Goal: Task Accomplishment & Management: Manage account settings

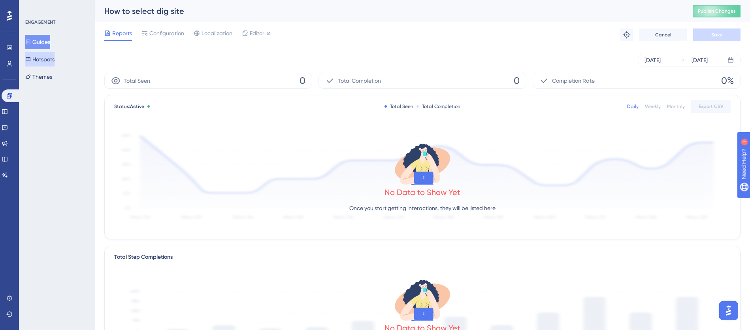
click at [38, 64] on button "Hotspots" at bounding box center [39, 59] width 29 height 14
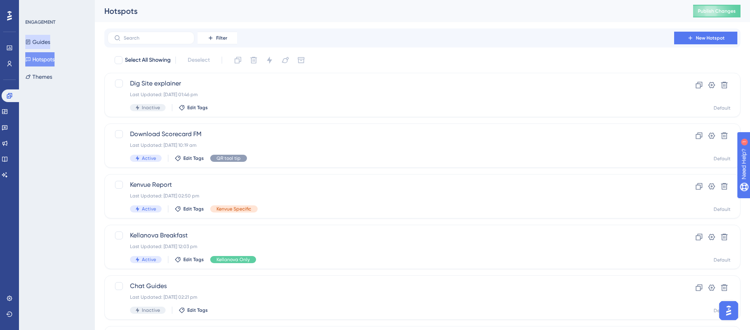
click at [32, 48] on button "Guides" at bounding box center [37, 42] width 25 height 14
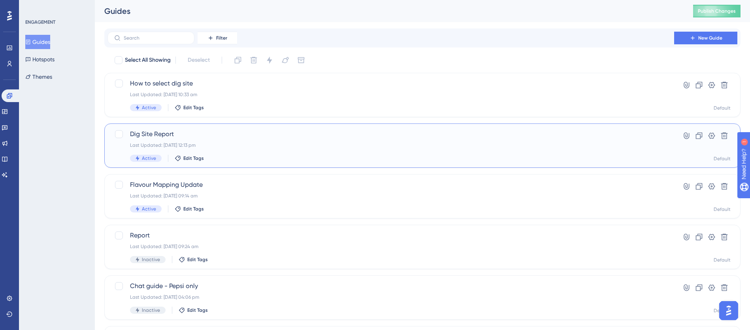
click at [163, 134] on span "Dig Site Report" at bounding box center [391, 133] width 522 height 9
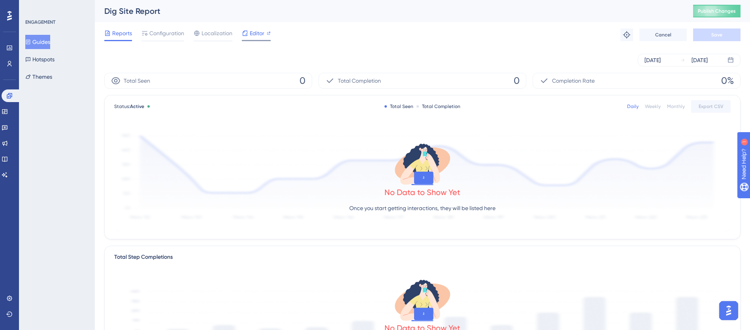
click at [259, 30] on span "Editor" at bounding box center [257, 32] width 15 height 9
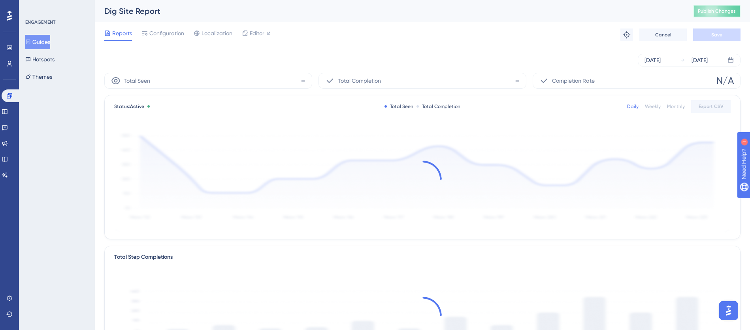
click at [721, 13] on span "Publish Changes" at bounding box center [717, 11] width 38 height 6
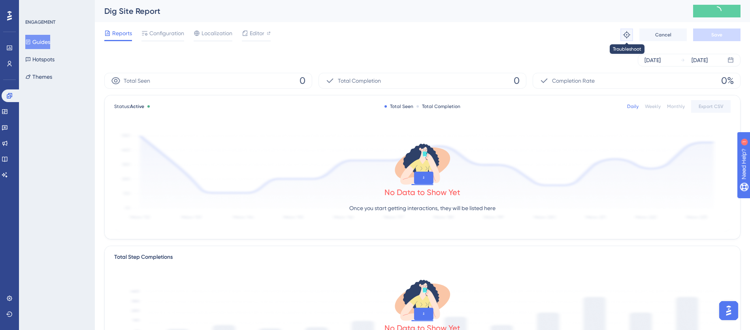
click at [629, 35] on icon at bounding box center [627, 35] width 8 height 8
click at [152, 36] on span "Configuration" at bounding box center [166, 32] width 35 height 9
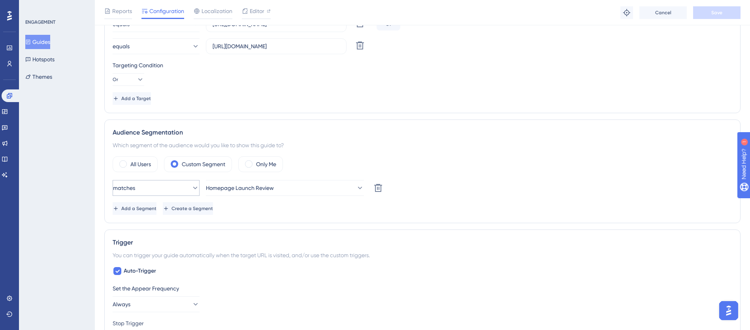
scroll to position [248, 0]
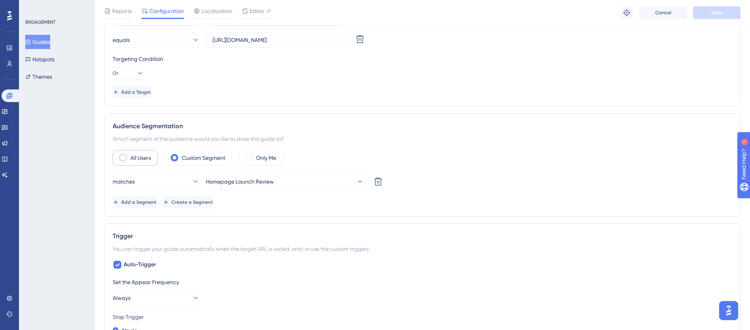
click at [139, 159] on label "All Users" at bounding box center [140, 157] width 21 height 9
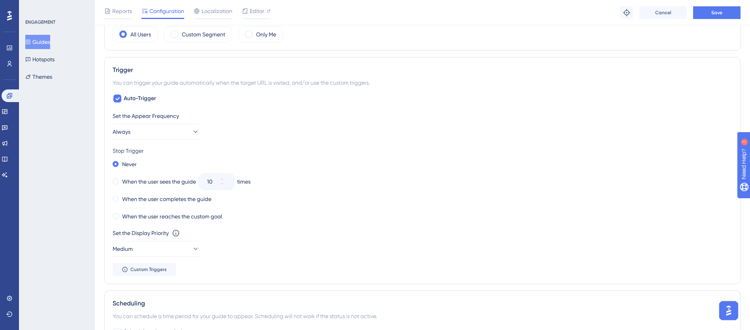
scroll to position [421, 0]
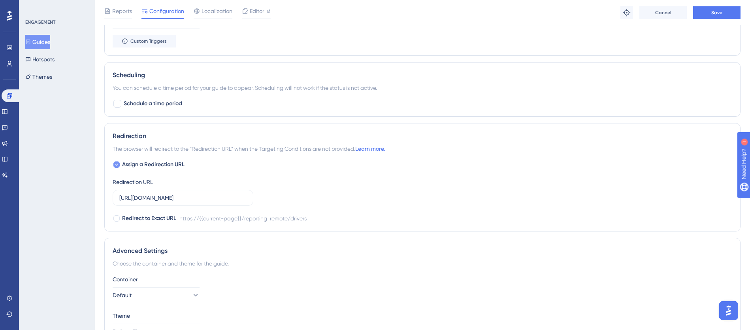
click at [119, 163] on div at bounding box center [116, 164] width 6 height 6
checkbox input "false"
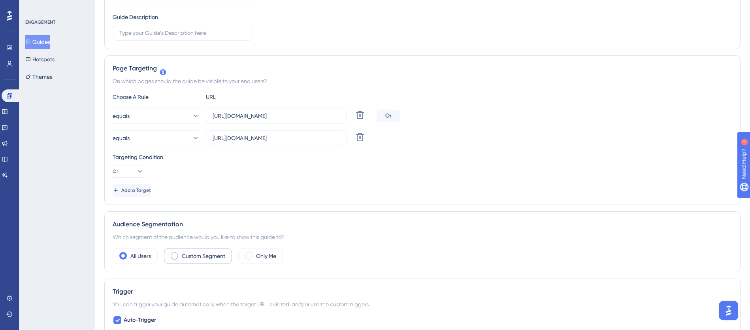
scroll to position [0, 0]
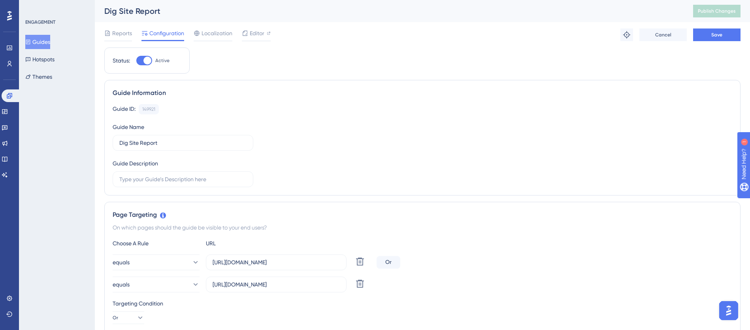
click at [149, 59] on div at bounding box center [148, 61] width 8 height 8
click at [136, 60] on input "Active" at bounding box center [136, 60] width 0 height 0
click at [718, 34] on span "Save" at bounding box center [717, 35] width 11 height 6
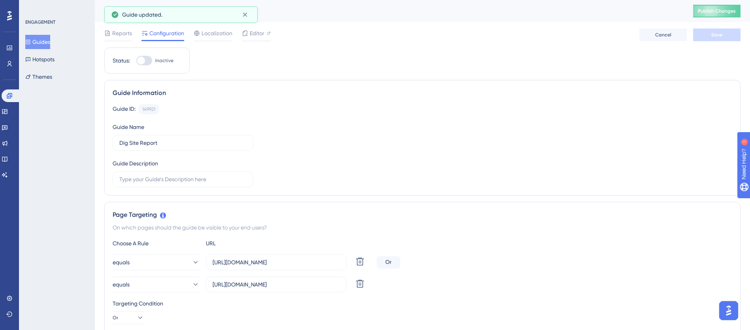
click at [148, 56] on div at bounding box center [144, 60] width 16 height 9
click at [136, 60] on input "Inactive" at bounding box center [136, 60] width 0 height 0
checkbox input "true"
click at [698, 36] on button "Save" at bounding box center [717, 34] width 47 height 13
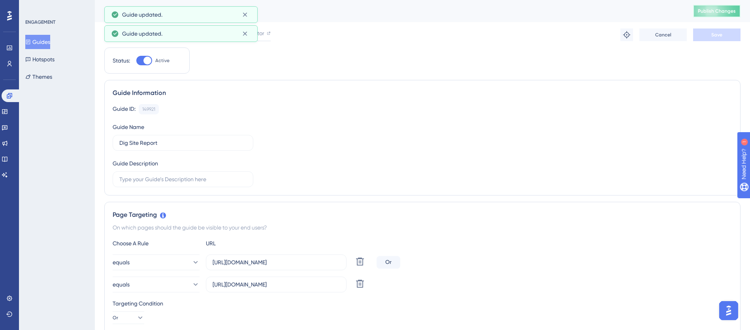
click at [711, 12] on span "Publish Changes" at bounding box center [717, 11] width 38 height 6
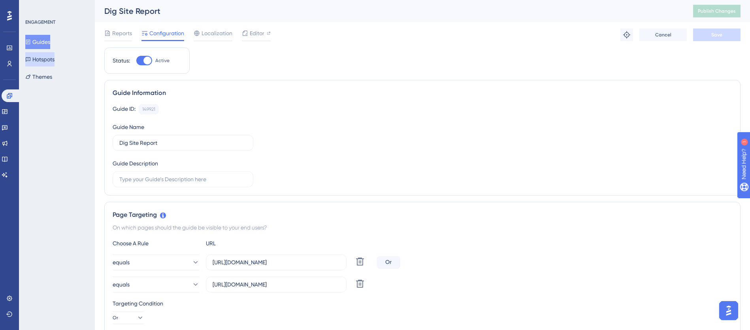
click at [46, 60] on button "Hotspots" at bounding box center [39, 59] width 29 height 14
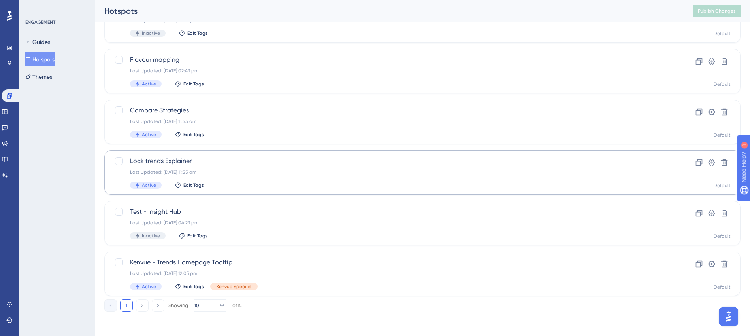
scroll to position [278, 0]
click at [140, 305] on button "2" at bounding box center [142, 304] width 13 height 13
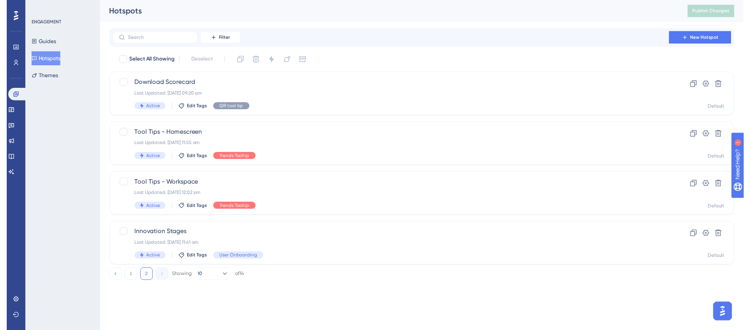
scroll to position [0, 0]
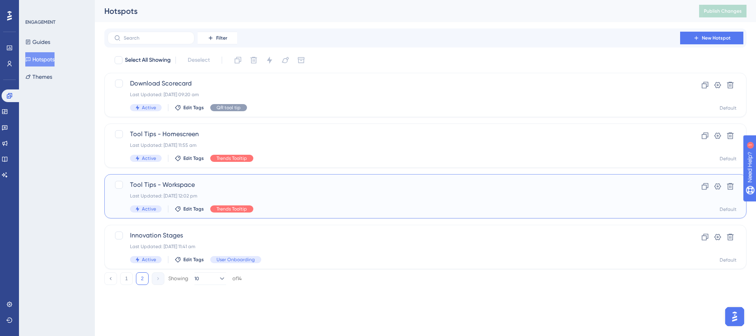
click at [170, 187] on span "Tool Tips - Workspace" at bounding box center [394, 184] width 528 height 9
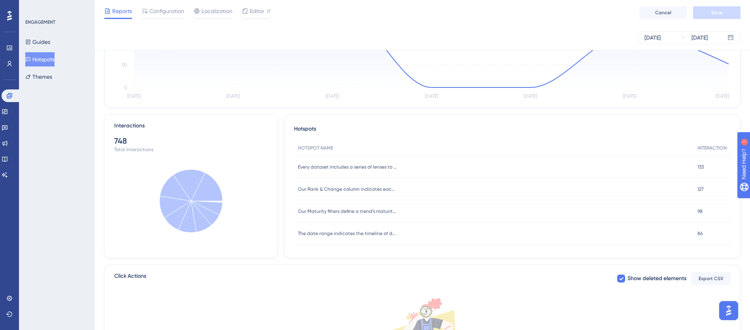
scroll to position [106, 0]
click at [323, 210] on span "Our Maturity filters define a trend’s maturity and helps determine when it shou…" at bounding box center [347, 211] width 99 height 6
click at [336, 210] on span "Our Maturity filters define a trend’s maturity and helps determine when it shou…" at bounding box center [347, 211] width 99 height 6
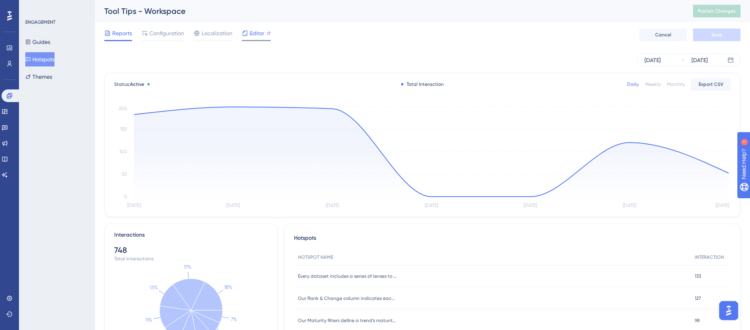
click at [260, 35] on span "Editor" at bounding box center [257, 32] width 15 height 9
click at [47, 42] on button "Guides" at bounding box center [37, 42] width 25 height 14
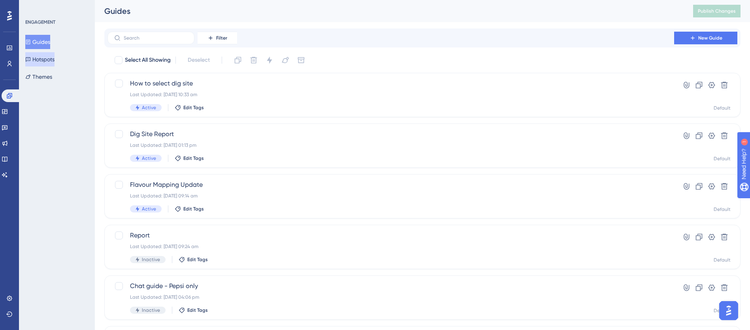
click at [44, 62] on button "Hotspots" at bounding box center [39, 59] width 29 height 14
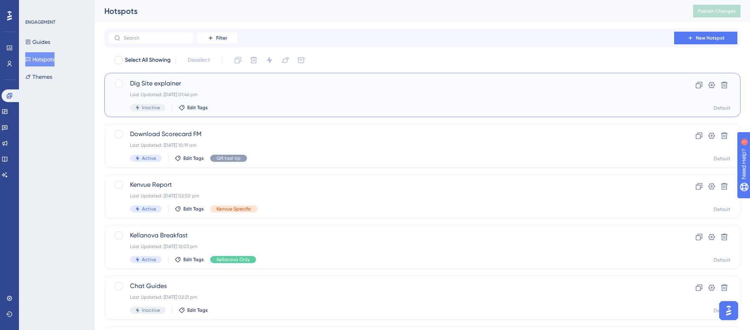
click at [160, 94] on div "Last Updated: 28 Aug 2025 01:46 pm" at bounding box center [391, 94] width 522 height 6
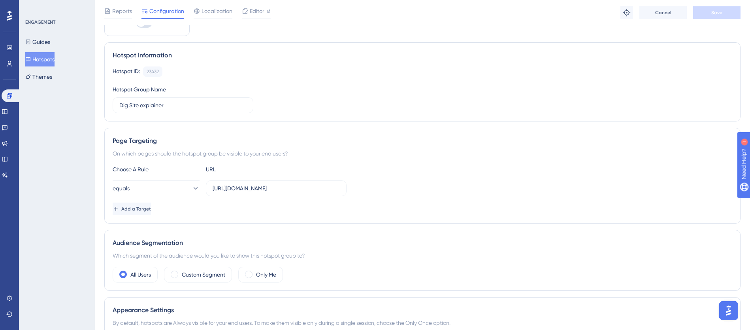
scroll to position [44, 0]
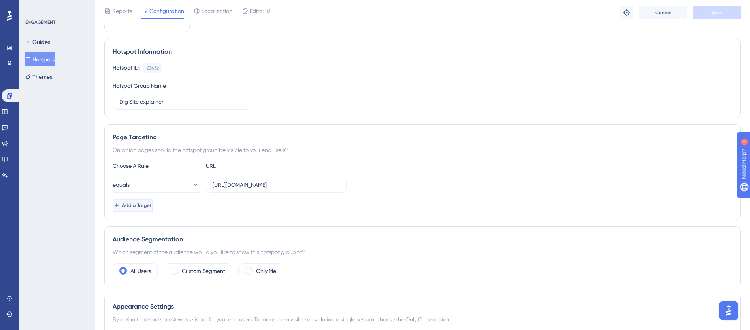
click at [144, 205] on span "Add a Target" at bounding box center [137, 205] width 30 height 6
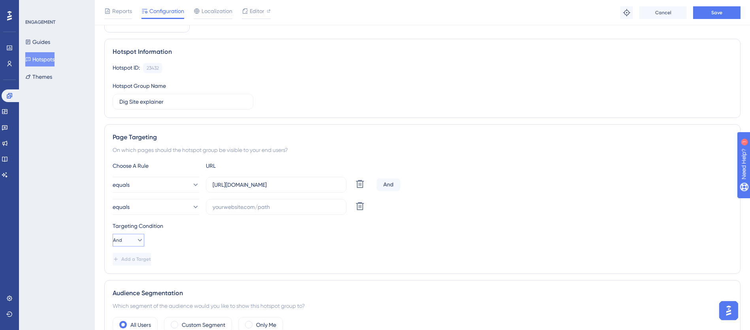
click at [136, 240] on icon at bounding box center [140, 240] width 8 height 8
click at [129, 276] on div "Or Or" at bounding box center [128, 278] width 21 height 16
click at [239, 186] on input "https://lifecycle.bsstage.bsapps.net/reporting_remote/drivers" at bounding box center [276, 184] width 127 height 9
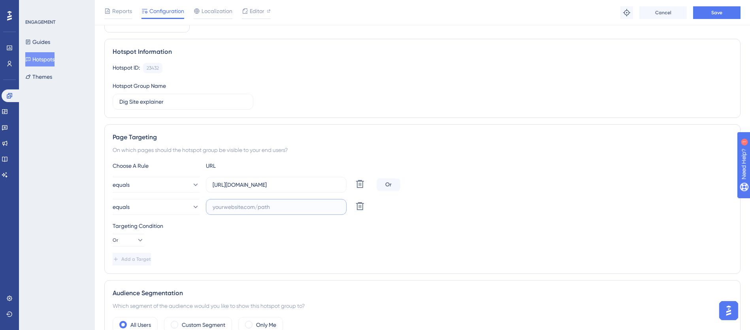
click at [239, 205] on input "text" at bounding box center [276, 206] width 127 height 9
paste input "https://lifecycle.bsstage.bsapps.net/reporting_remote/drivers"
click at [217, 208] on input "https://lifecycle.bsstage.bsapps.net/reporting_remote/drivers" at bounding box center [276, 206] width 127 height 9
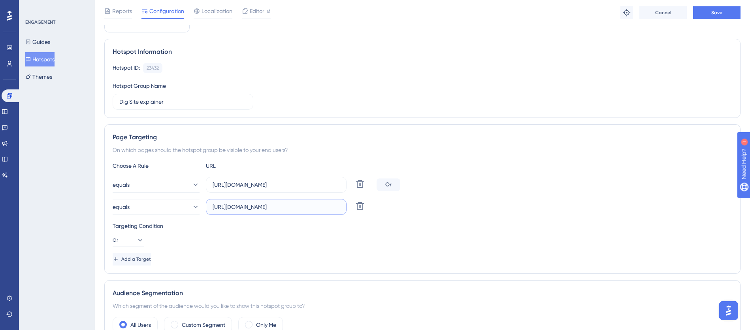
scroll to position [0, 15]
type input "https://apps.bsstage.bsapps.net/reporting_remote/drivers"
click at [279, 232] on div "Targeting Condition Or" at bounding box center [423, 233] width 620 height 25
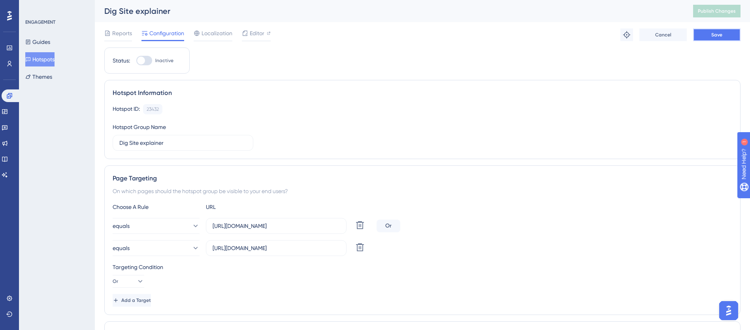
click at [718, 34] on span "Save" at bounding box center [717, 35] width 11 height 6
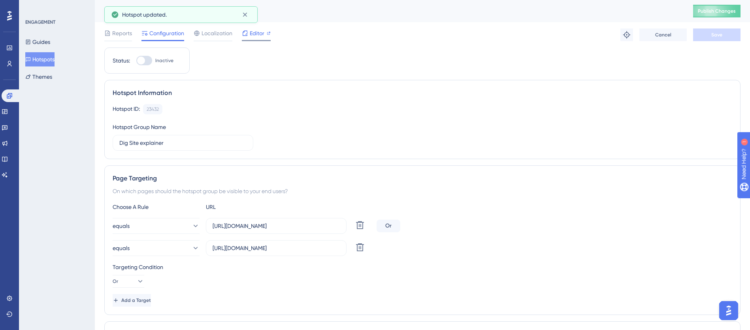
click at [254, 38] on span "Editor" at bounding box center [257, 32] width 15 height 9
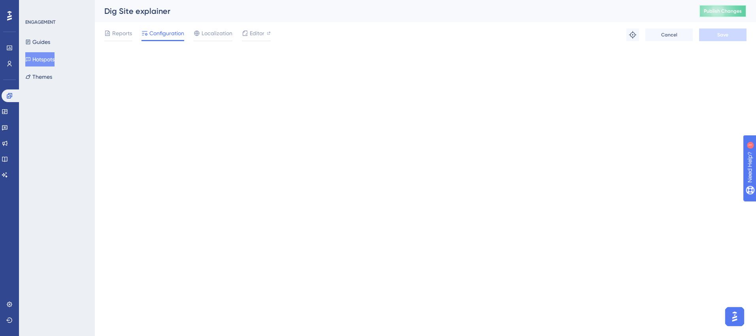
click at [717, 10] on span "Publish Changes" at bounding box center [723, 11] width 38 height 6
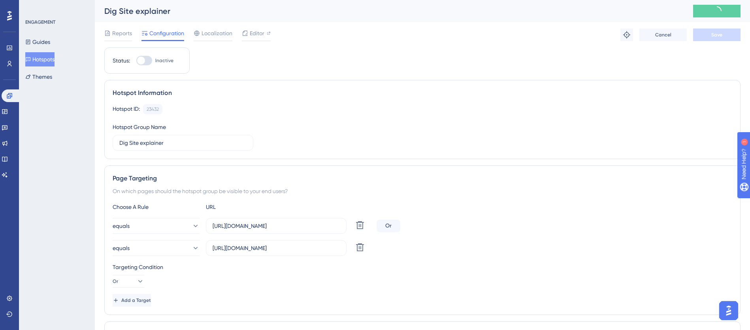
click at [146, 64] on div at bounding box center [144, 60] width 16 height 9
click at [136, 61] on input "Inactive" at bounding box center [136, 60] width 0 height 0
click at [717, 29] on button "Save" at bounding box center [717, 34] width 47 height 13
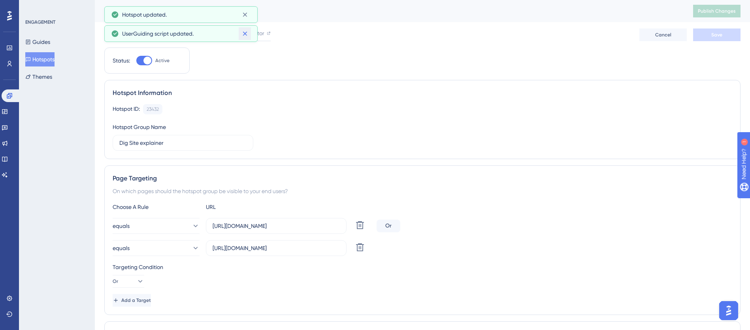
click at [248, 34] on icon at bounding box center [245, 34] width 8 height 8
click at [247, 18] on icon at bounding box center [245, 15] width 8 height 8
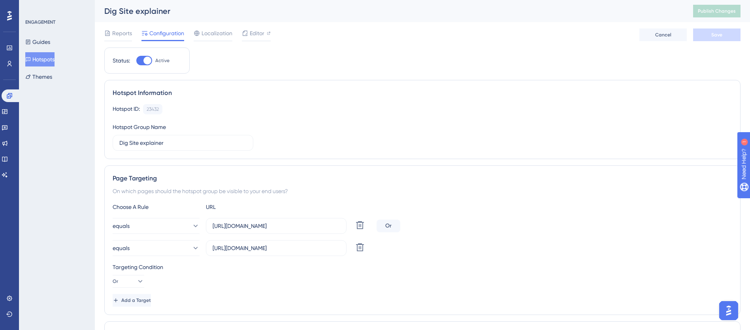
click at [148, 64] on div at bounding box center [148, 61] width 8 height 8
click at [136, 61] on input "Active" at bounding box center [136, 60] width 0 height 0
click at [144, 62] on div at bounding box center [141, 61] width 8 height 8
click at [136, 61] on input "Inactive" at bounding box center [136, 60] width 0 height 0
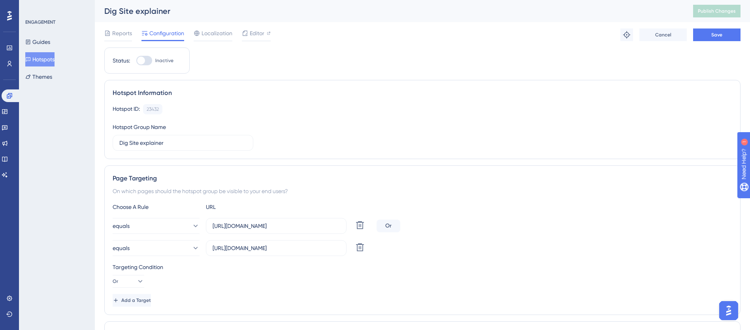
checkbox input "true"
click at [653, 39] on button "Cancel" at bounding box center [663, 34] width 47 height 13
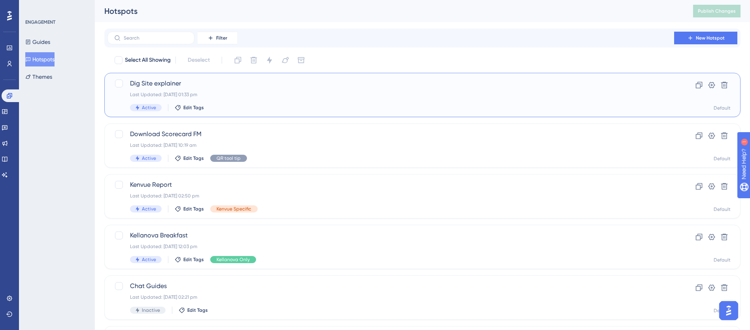
click at [221, 94] on div "Last Updated: 02 Sept 2025 01:33 pm" at bounding box center [391, 94] width 522 height 6
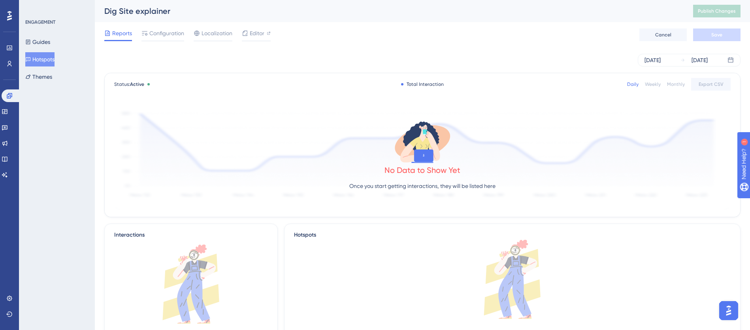
click at [43, 56] on button "Hotspots" at bounding box center [39, 59] width 29 height 14
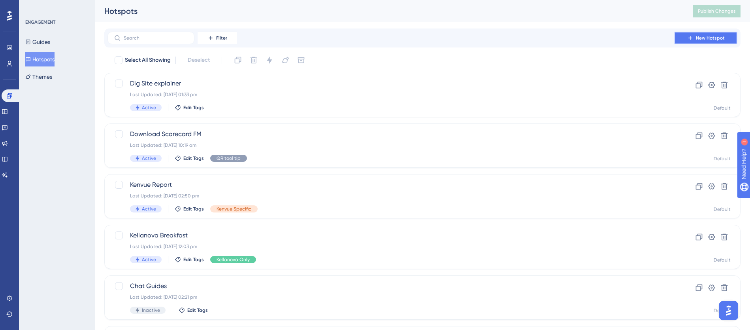
click at [687, 42] on button "New Hotspot" at bounding box center [706, 38] width 63 height 13
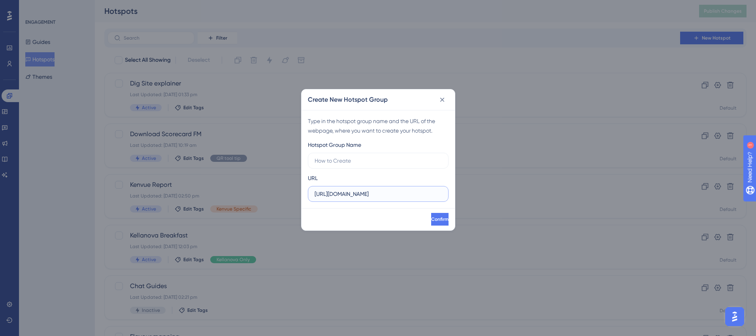
click at [326, 191] on input "https://apps.blackswan.com" at bounding box center [378, 193] width 127 height 9
paste input "sstage.bsapps.net/"
type input "https://apps.bsstage.bsapps.net/"
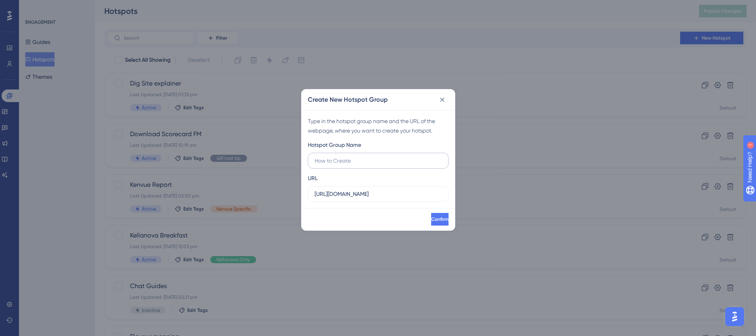
click at [336, 155] on label at bounding box center [378, 161] width 141 height 16
click at [336, 156] on input "text" at bounding box center [378, 160] width 127 height 9
type input "test"
click at [431, 221] on span "Confirm" at bounding box center [439, 219] width 17 height 6
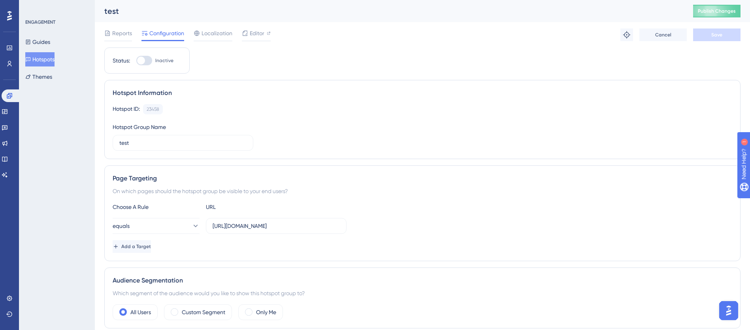
click at [149, 60] on div at bounding box center [144, 60] width 16 height 9
click at [136, 60] on input "Inactive" at bounding box center [136, 60] width 0 height 0
checkbox input "true"
click at [710, 40] on button "Save" at bounding box center [717, 34] width 47 height 13
click at [708, 14] on span "Publish Changes" at bounding box center [717, 11] width 38 height 6
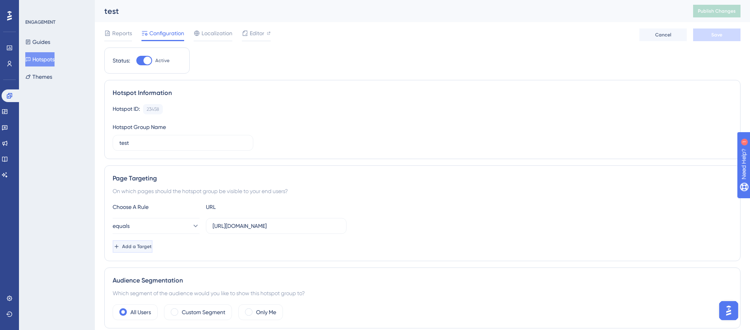
click at [151, 250] on button "Add a Target" at bounding box center [133, 246] width 40 height 13
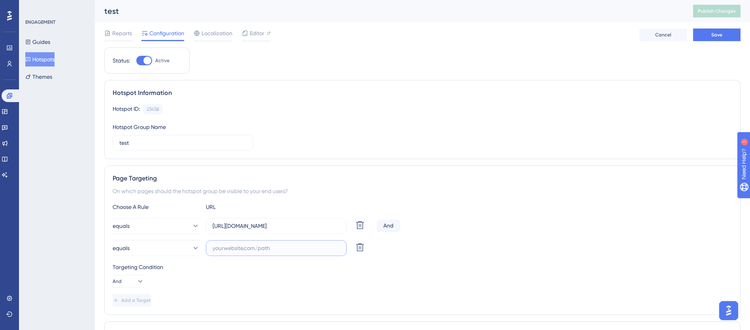
click at [236, 246] on input "text" at bounding box center [276, 248] width 127 height 9
paste input "https://apps.blackswan.com/"
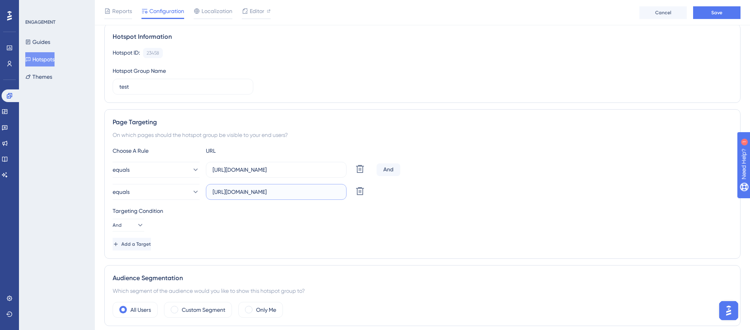
scroll to position [135, 0]
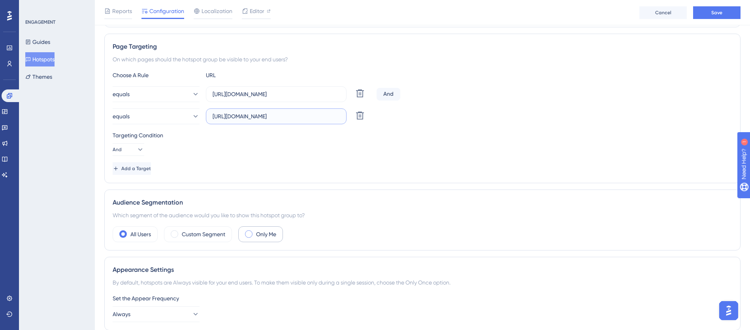
type input "https://apps.blackswan.com/"
click at [248, 234] on span at bounding box center [249, 234] width 8 height 8
click at [255, 231] on input "radio" at bounding box center [255, 231] width 0 height 0
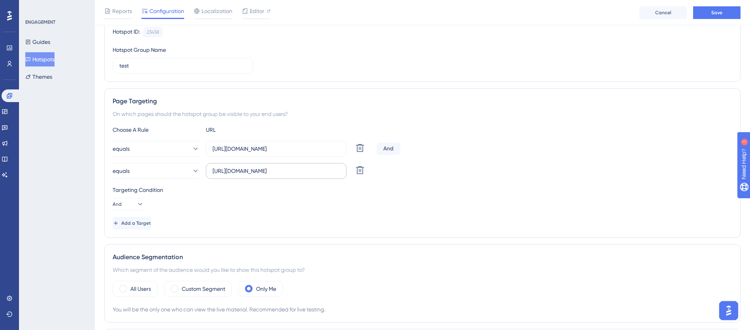
scroll to position [72, 0]
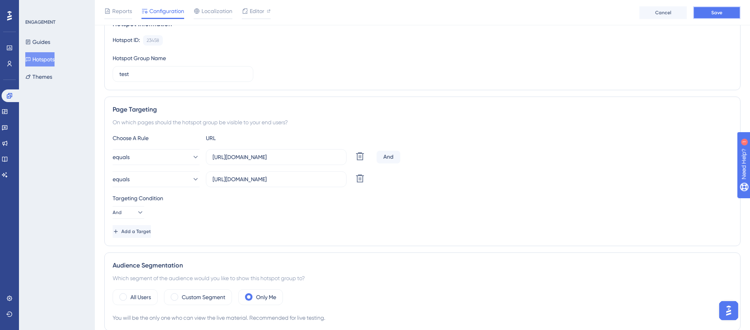
drag, startPoint x: 715, startPoint y: 10, endPoint x: 707, endPoint y: 16, distance: 9.7
click at [715, 10] on span "Save" at bounding box center [717, 12] width 11 height 6
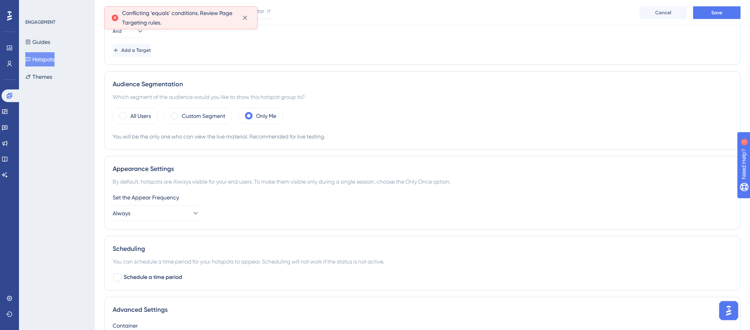
scroll to position [102, 0]
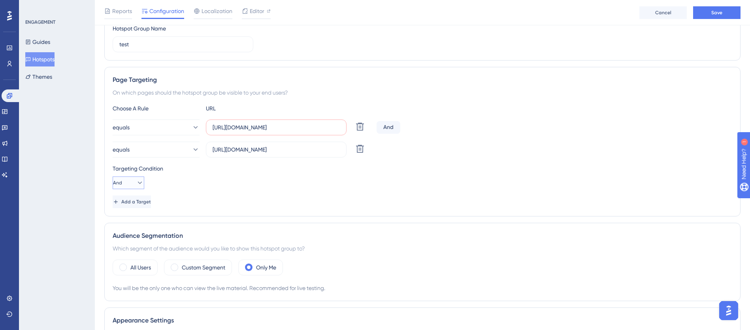
click at [130, 180] on button "And" at bounding box center [129, 182] width 32 height 13
click at [127, 217] on div "Or Or" at bounding box center [128, 221] width 21 height 16
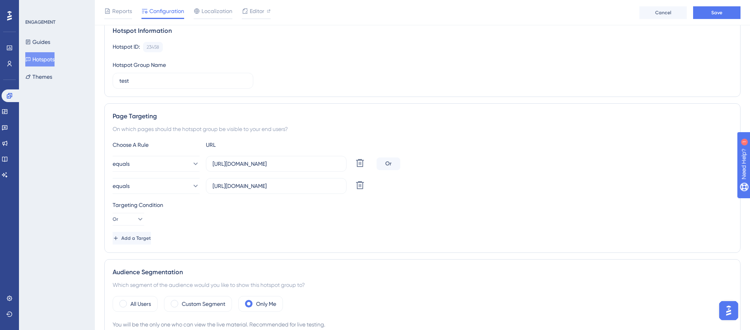
scroll to position [64, 0]
click at [722, 12] on span "Save" at bounding box center [717, 12] width 11 height 6
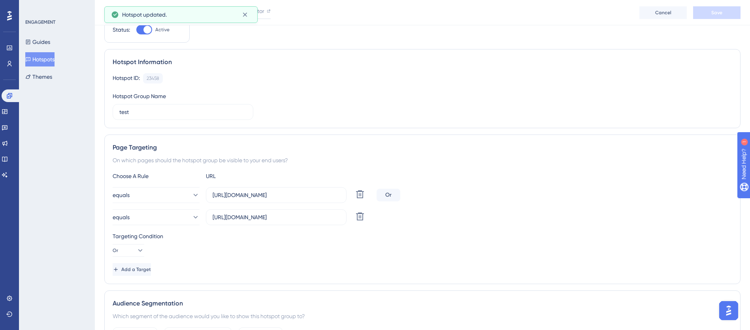
scroll to position [0, 0]
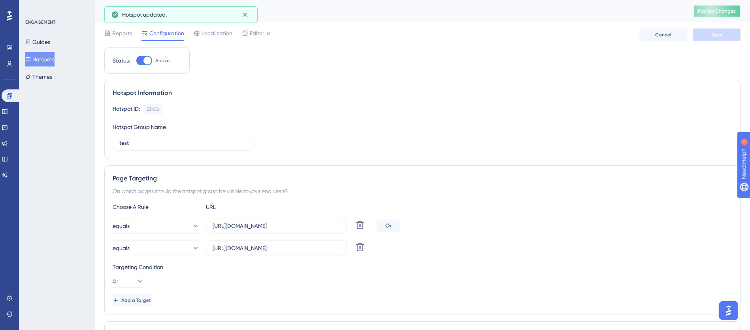
click at [727, 17] on button "Publish Changes" at bounding box center [717, 11] width 47 height 13
click at [141, 57] on div at bounding box center [144, 60] width 16 height 9
click at [136, 60] on input "Active" at bounding box center [136, 60] width 0 height 0
checkbox input "false"
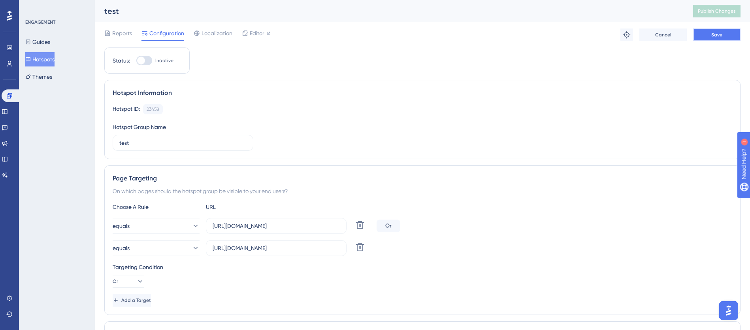
click at [709, 37] on button "Save" at bounding box center [717, 34] width 47 height 13
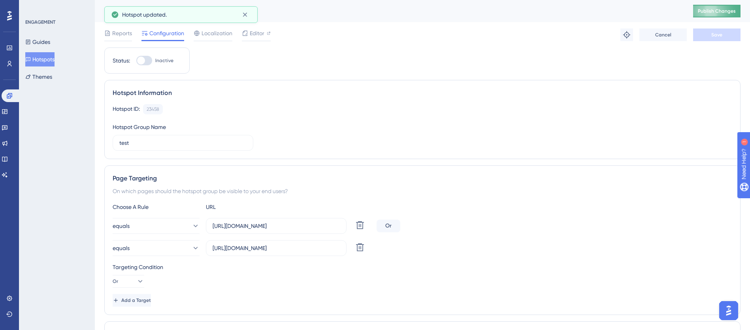
click at [718, 16] on button "Publish Changes" at bounding box center [717, 11] width 47 height 13
click at [55, 59] on button "Hotspots" at bounding box center [39, 59] width 29 height 14
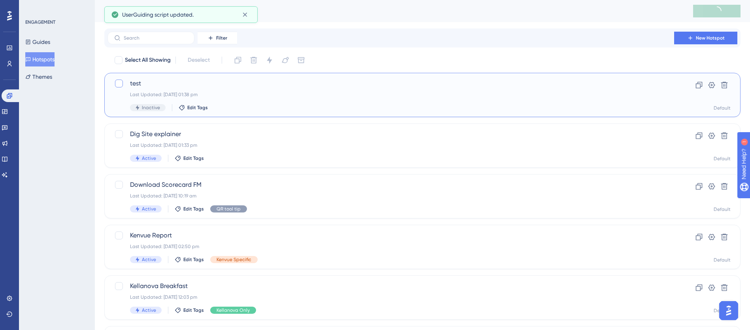
click at [115, 84] on div at bounding box center [119, 83] width 8 height 8
checkbox input "true"
click at [731, 85] on div "test Last Updated: 02 Sept 2025 01:38 pm Inactive Edit Tags Clone Settings Dele…" at bounding box center [422, 95] width 637 height 44
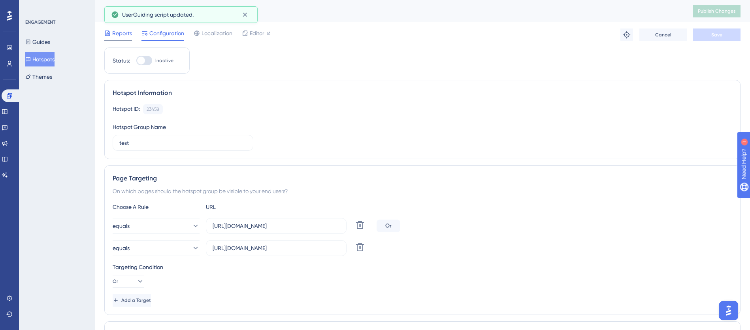
click at [117, 39] on div "Reports" at bounding box center [118, 34] width 28 height 13
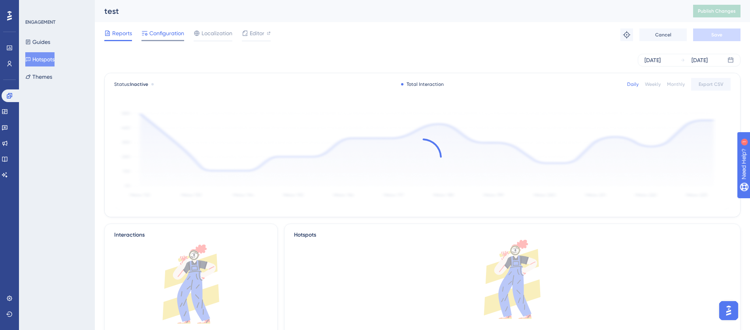
click at [151, 30] on span "Configuration" at bounding box center [166, 32] width 35 height 9
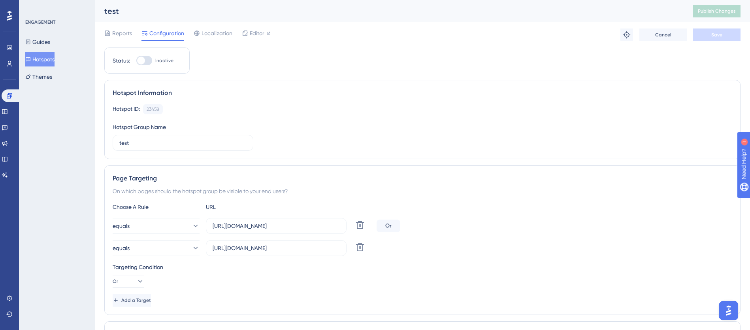
click at [40, 62] on button "Hotspots" at bounding box center [39, 59] width 29 height 14
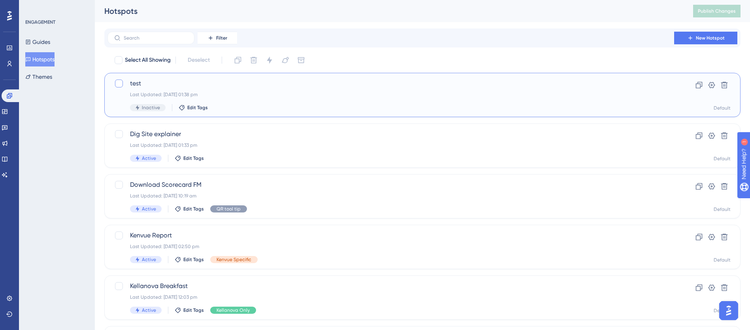
click at [119, 84] on div at bounding box center [119, 83] width 8 height 8
checkbox input "true"
click at [257, 57] on icon at bounding box center [254, 60] width 8 height 8
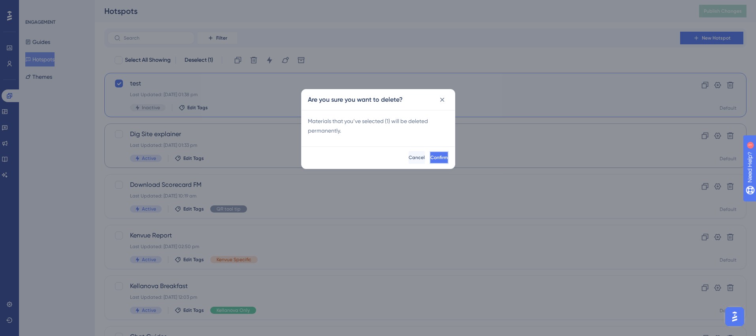
click at [438, 155] on button "Confirm" at bounding box center [439, 157] width 19 height 13
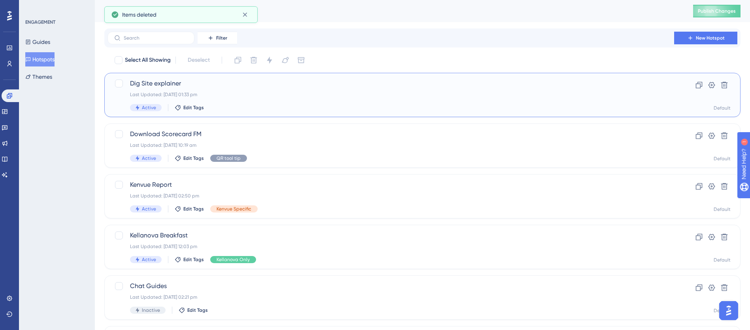
click at [172, 94] on div "Last Updated: 02 Sept 2025 01:33 pm" at bounding box center [391, 94] width 522 height 6
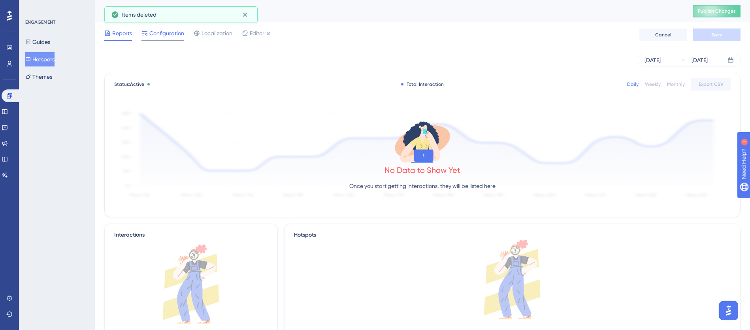
click at [174, 37] on span "Configuration" at bounding box center [166, 32] width 35 height 9
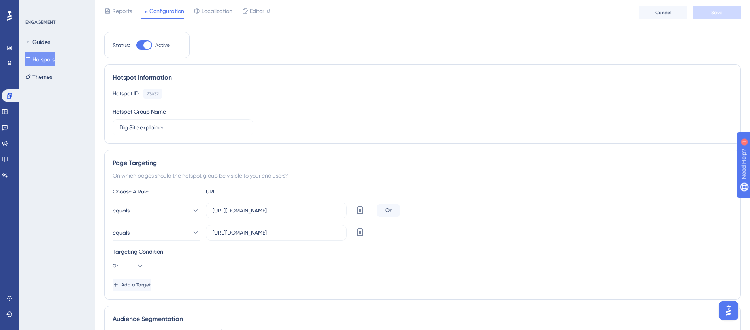
scroll to position [26, 0]
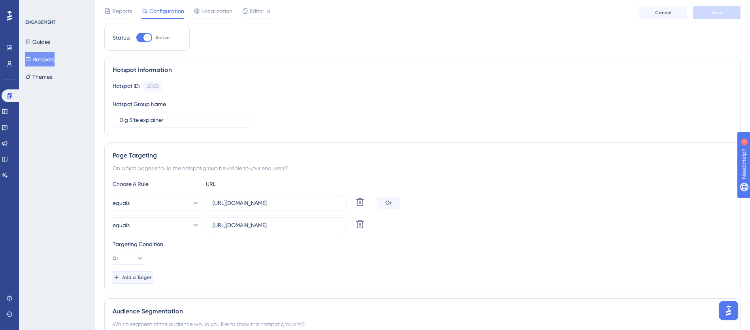
click at [136, 280] on span "Add a Target" at bounding box center [137, 277] width 30 height 6
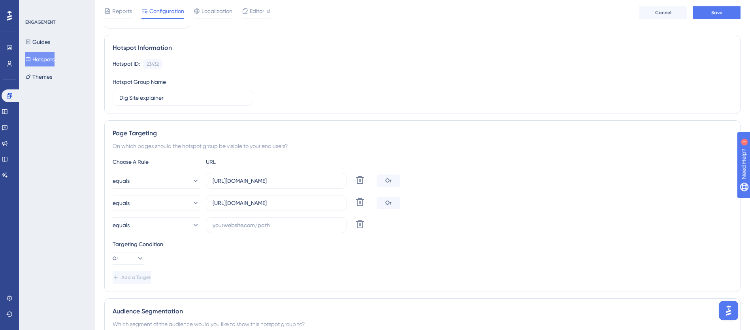
scroll to position [56, 0]
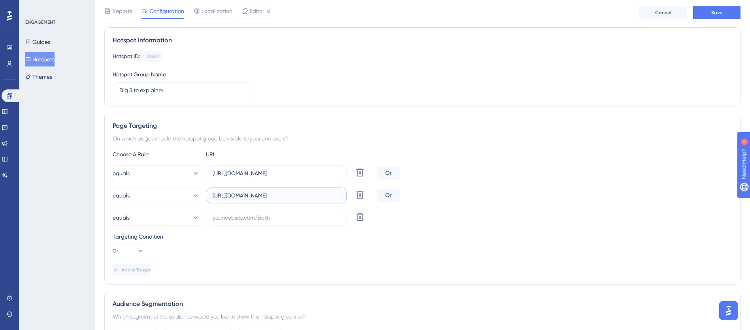
click at [279, 193] on input "https://apps.bsstage.bsapps.net/reporting_remote/drivers" at bounding box center [276, 195] width 127 height 9
click at [262, 216] on input "text" at bounding box center [276, 217] width 127 height 9
paste input "https://apps.blackswan.com/"
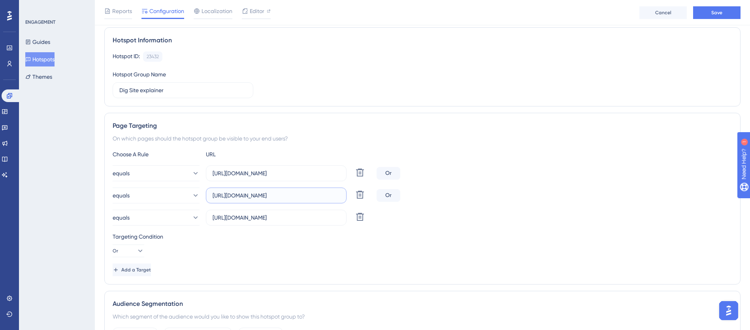
scroll to position [0, 25]
drag, startPoint x: 302, startPoint y: 195, endPoint x: 392, endPoint y: 196, distance: 89.8
click at [392, 196] on div "equals https://apps.bsstage.bsapps.net/reporting_remote/drivers Delete Or" at bounding box center [423, 195] width 620 height 16
click at [305, 219] on input "https://apps.blackswan.com/" at bounding box center [276, 217] width 127 height 9
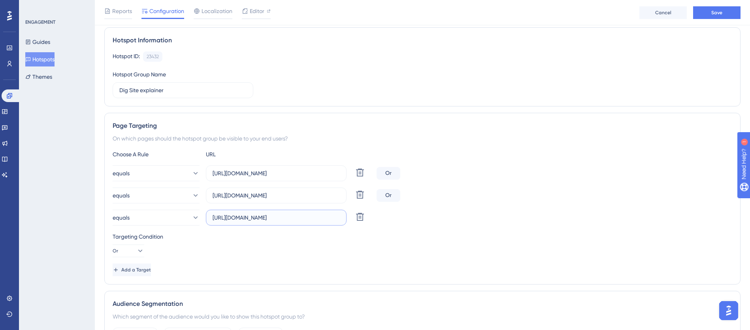
paste input "reporting_remote/drivers"
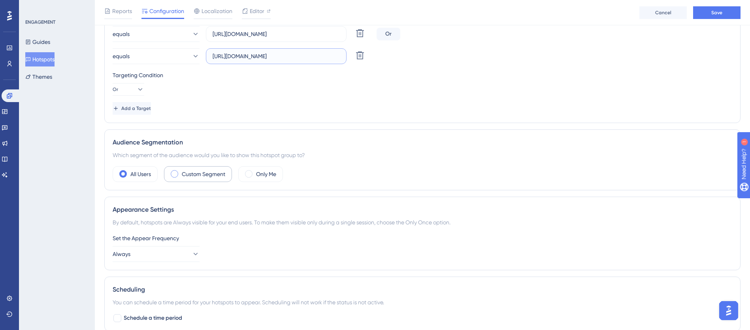
type input "https://apps.blackswan.com/reporting_remote/drivers"
click at [196, 172] on label "Custom Segment" at bounding box center [203, 173] width 43 height 9
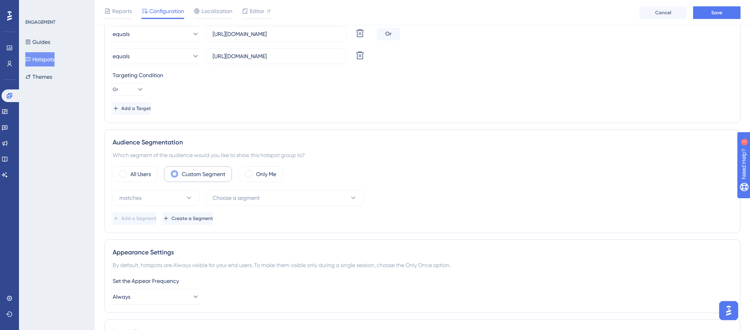
scroll to position [0, 0]
click at [268, 197] on button "Choose a segment" at bounding box center [285, 199] width 158 height 16
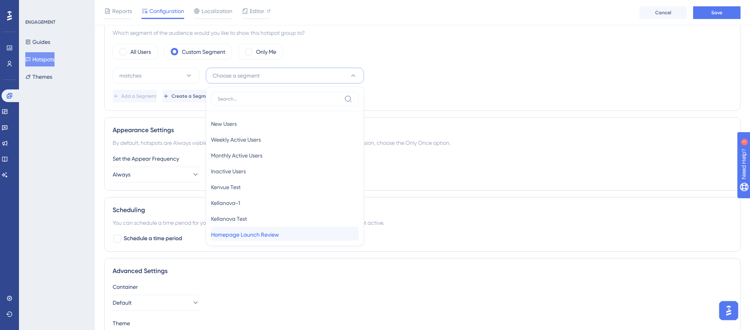
click at [251, 236] on span "Homepage Launch Review" at bounding box center [245, 234] width 68 height 9
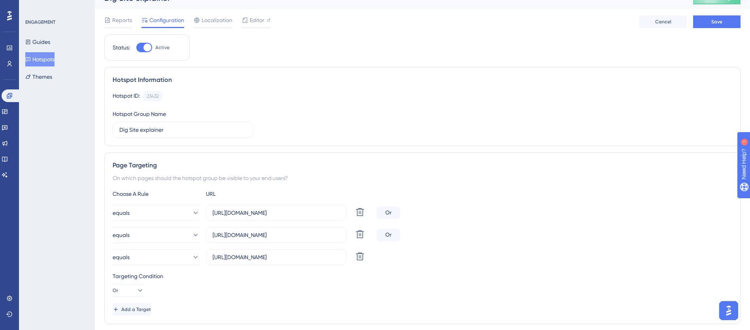
scroll to position [0, 0]
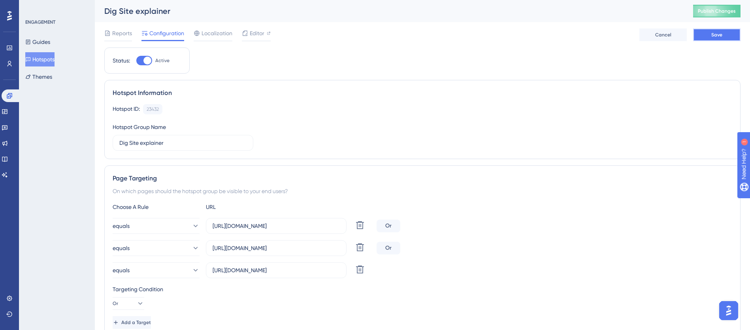
click at [712, 36] on span "Save" at bounding box center [717, 35] width 11 height 6
click at [50, 42] on button "Guides" at bounding box center [37, 42] width 25 height 14
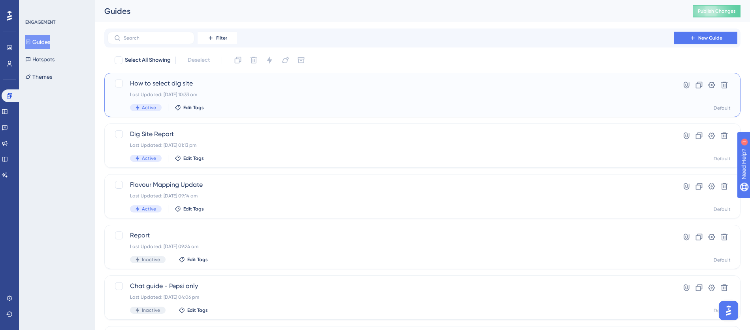
click at [255, 89] on div "How to select dig site Last Updated: 02 Sept 2025 10:33 am Active Edit Tags" at bounding box center [391, 95] width 522 height 32
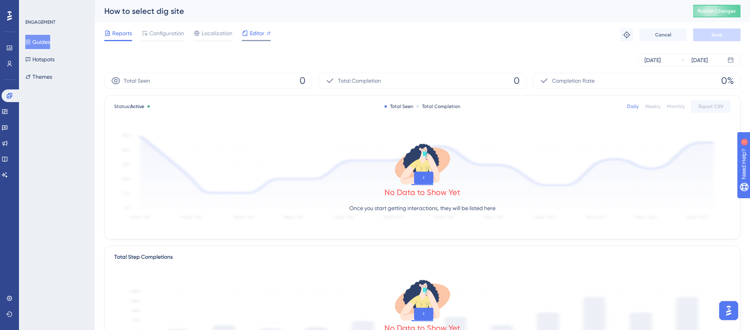
click at [269, 30] on div at bounding box center [269, 32] width 4 height 9
click at [168, 38] on div "Configuration" at bounding box center [163, 34] width 43 height 13
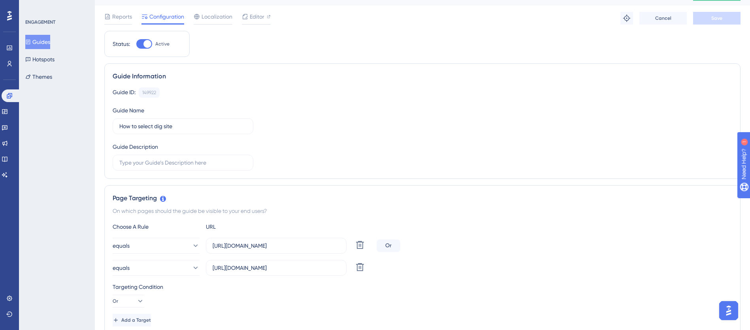
scroll to position [17, 0]
click at [142, 317] on span "Add a Target" at bounding box center [136, 319] width 30 height 6
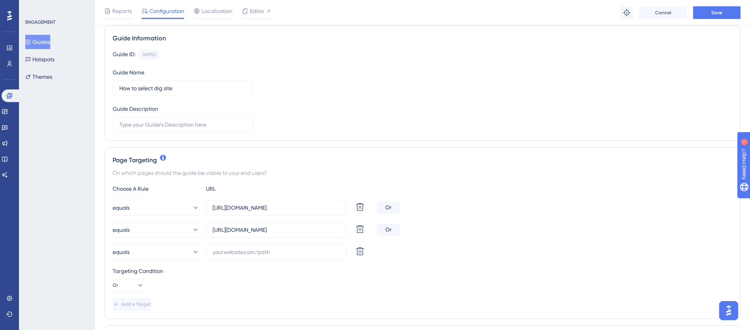
scroll to position [62, 0]
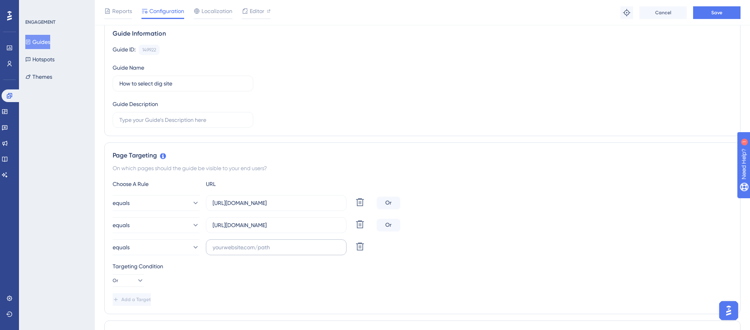
click at [223, 252] on label at bounding box center [276, 247] width 141 height 16
click at [223, 251] on input "text" at bounding box center [276, 247] width 127 height 9
paste input "https://apps.blackswan.com/reporting_remote/drivers"
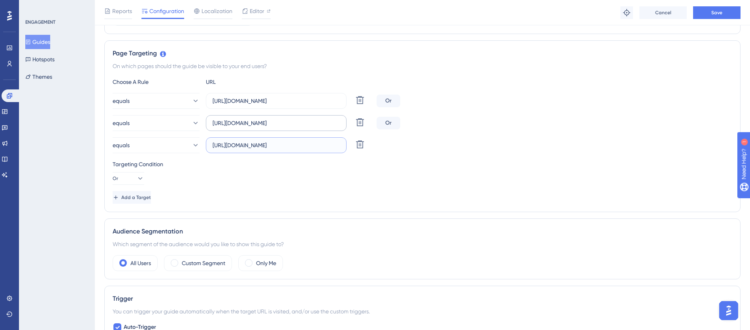
scroll to position [285, 0]
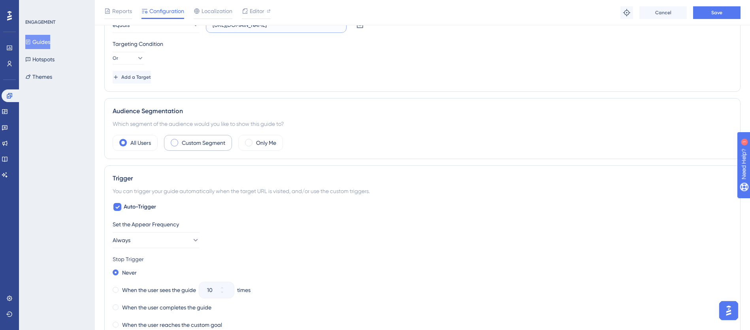
type input "https://apps.blackswan.com/reporting_remote/drivers"
click at [212, 147] on label "Custom Segment" at bounding box center [203, 142] width 43 height 9
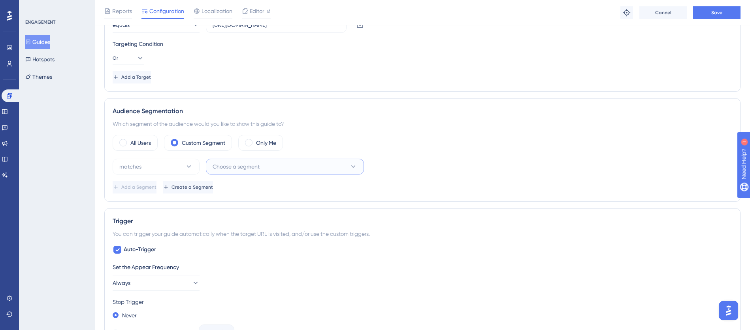
click at [245, 167] on span "Choose a segment" at bounding box center [236, 166] width 47 height 9
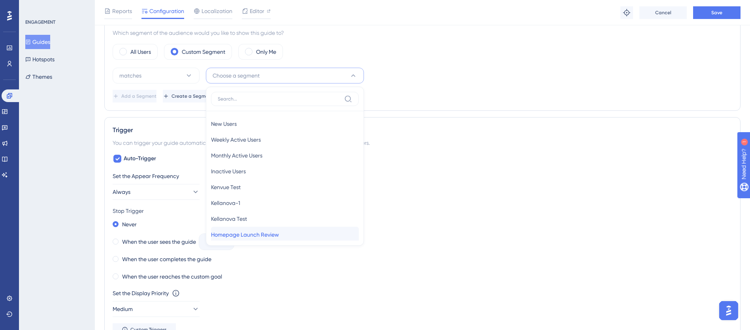
click at [238, 232] on span "Homepage Launch Review" at bounding box center [245, 234] width 68 height 9
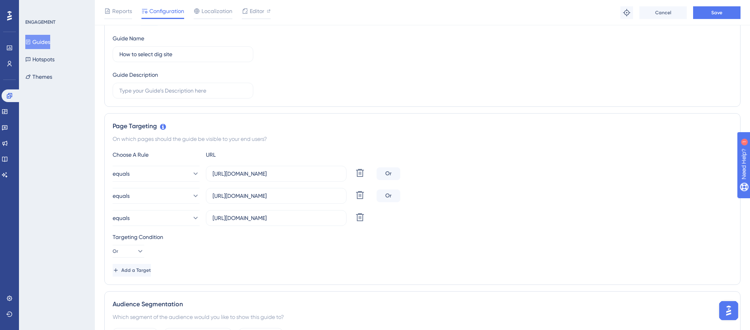
scroll to position [81, 0]
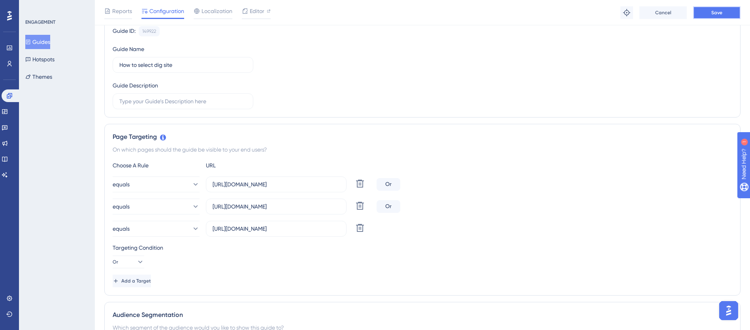
click at [709, 11] on button "Save" at bounding box center [717, 12] width 47 height 13
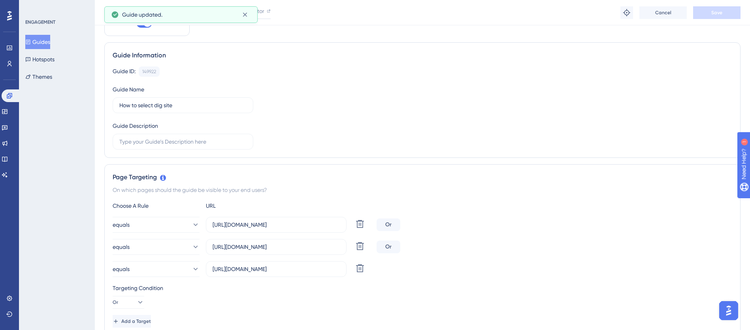
scroll to position [0, 0]
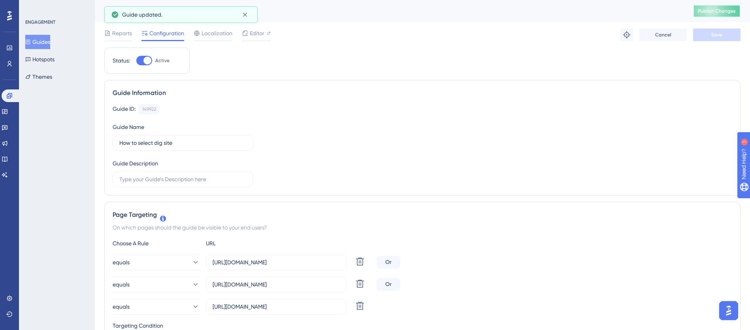
click at [724, 16] on button "Publish Changes" at bounding box center [717, 11] width 47 height 13
click at [40, 44] on button "Guides" at bounding box center [37, 42] width 25 height 14
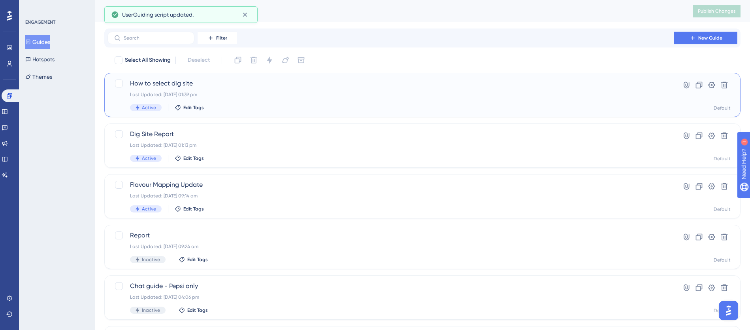
click at [234, 104] on div "Active Edit Tags" at bounding box center [391, 107] width 522 height 7
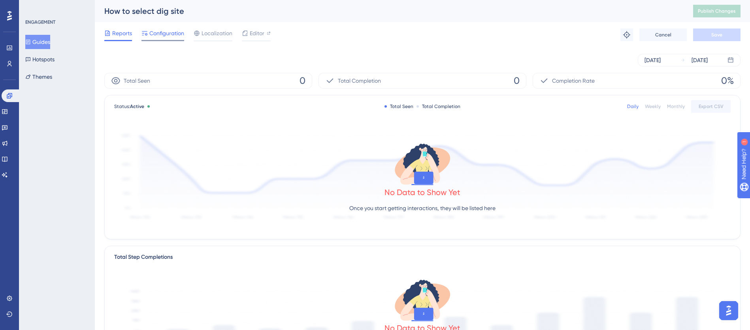
click at [167, 35] on span "Configuration" at bounding box center [166, 32] width 35 height 9
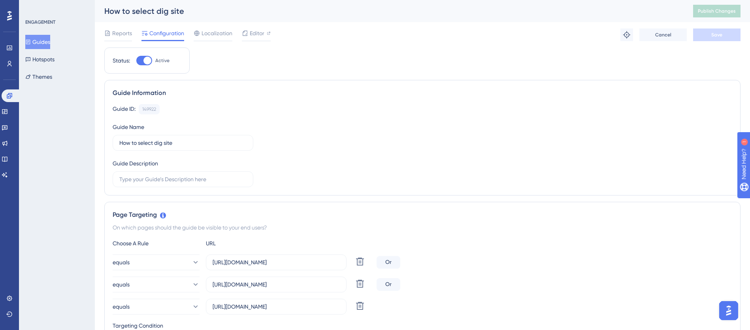
click at [38, 45] on button "Guides" at bounding box center [37, 42] width 25 height 14
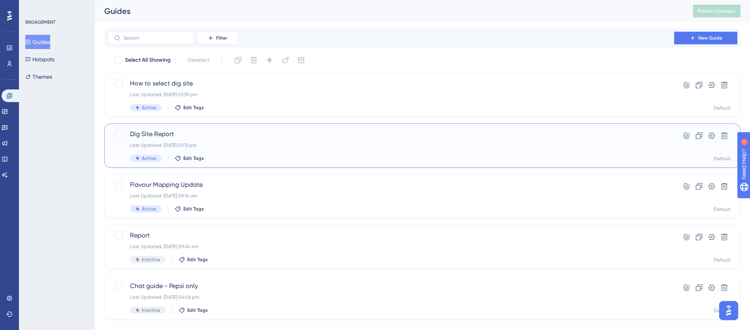
click at [230, 153] on div "Dig Site Report Last Updated: 02 Sept 2025 01:13 pm Active Edit Tags" at bounding box center [391, 145] width 522 height 32
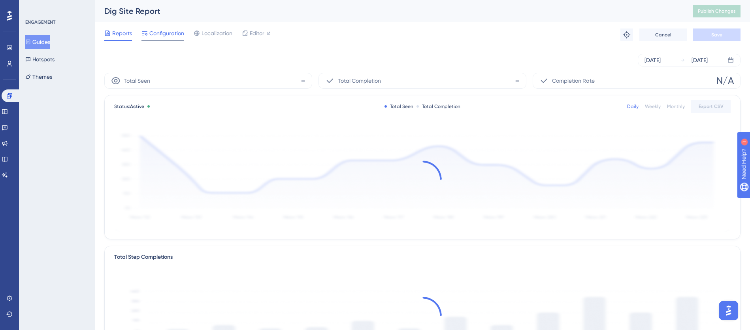
click at [174, 33] on span "Configuration" at bounding box center [166, 32] width 35 height 9
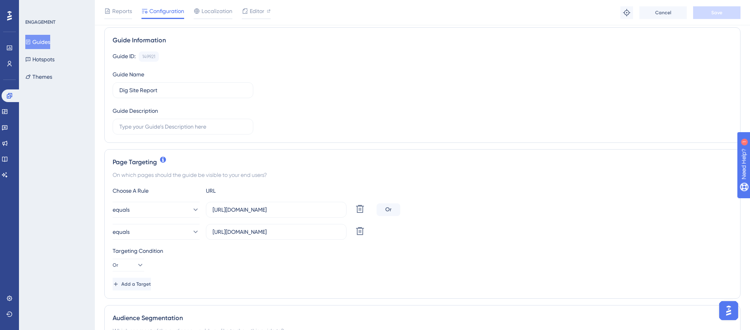
scroll to position [146, 0]
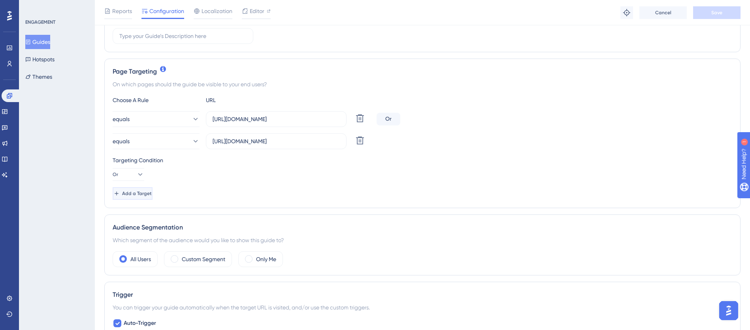
click at [150, 195] on span "Add a Target" at bounding box center [137, 193] width 30 height 6
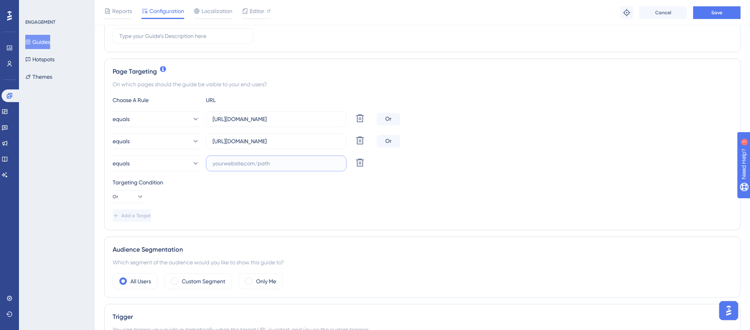
click at [241, 166] on input "text" at bounding box center [276, 163] width 127 height 9
paste input "https://apps.blackswan.com/reporting_remote/drivers"
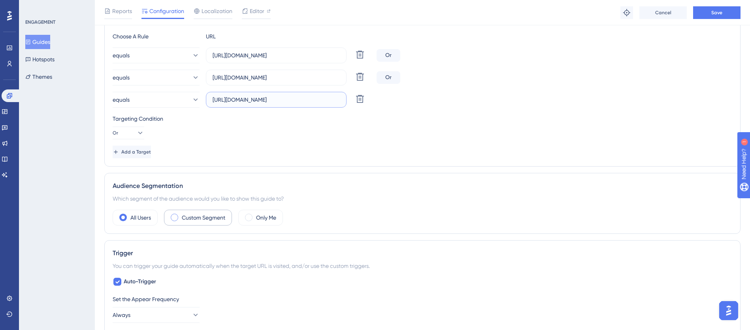
scroll to position [211, 0]
type input "https://apps.blackswan.com/reporting_remote/drivers"
click at [200, 214] on label "Custom Segment" at bounding box center [203, 216] width 43 height 9
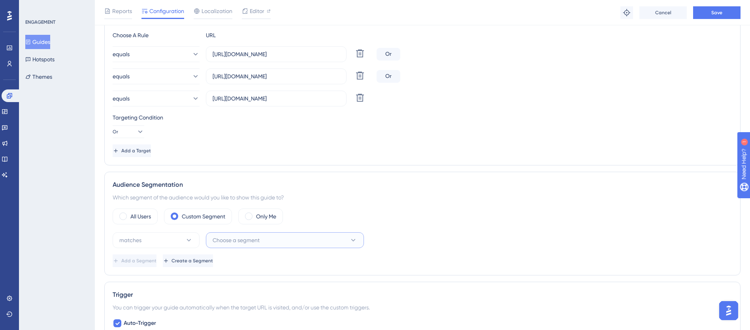
click at [280, 246] on button "Choose a segment" at bounding box center [285, 240] width 158 height 16
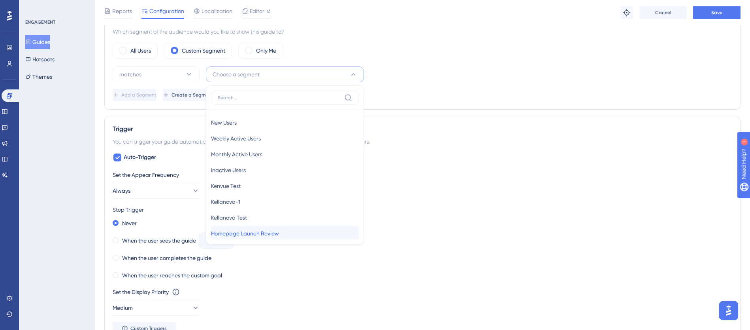
click at [251, 235] on span "Homepage Launch Review" at bounding box center [245, 233] width 68 height 9
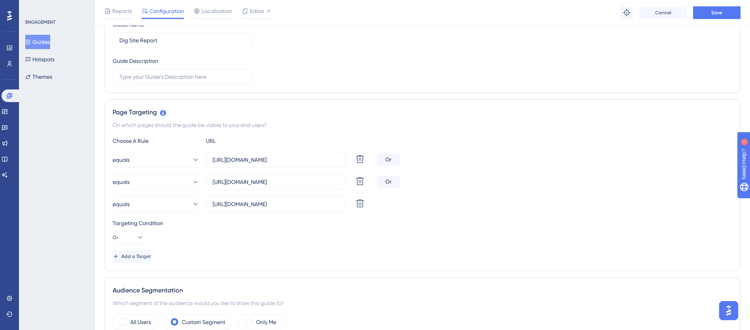
scroll to position [0, 0]
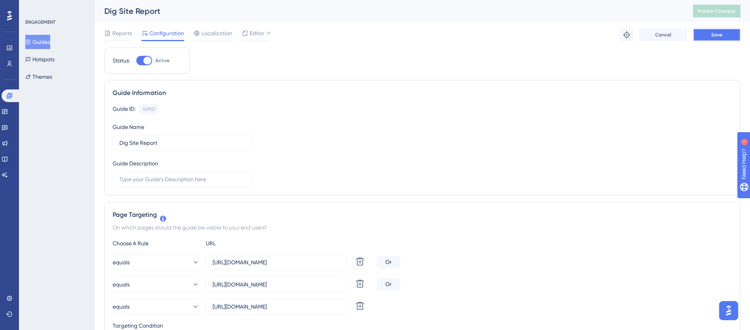
click at [712, 38] on button "Save" at bounding box center [717, 34] width 47 height 13
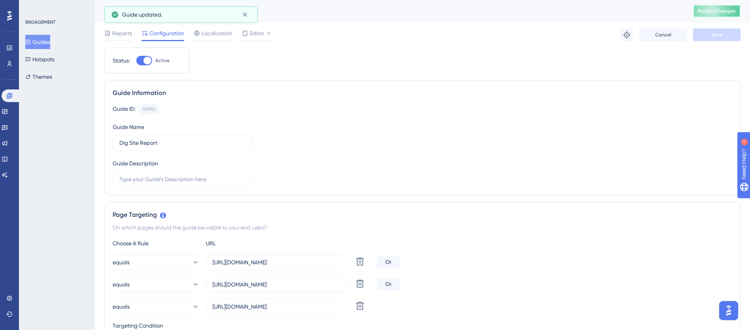
click at [733, 15] on button "Publish Changes" at bounding box center [717, 11] width 47 height 13
click at [115, 35] on span "Reports" at bounding box center [122, 32] width 20 height 9
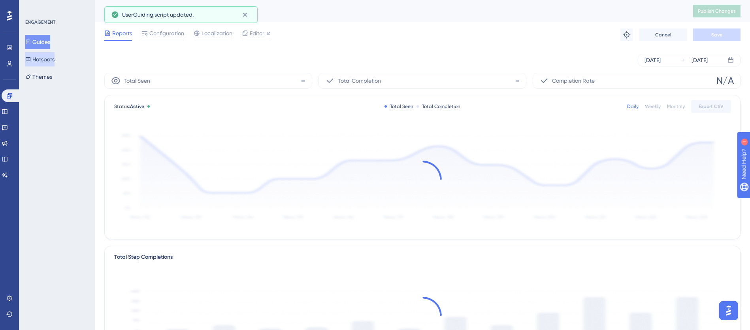
click at [39, 61] on button "Hotspots" at bounding box center [39, 59] width 29 height 14
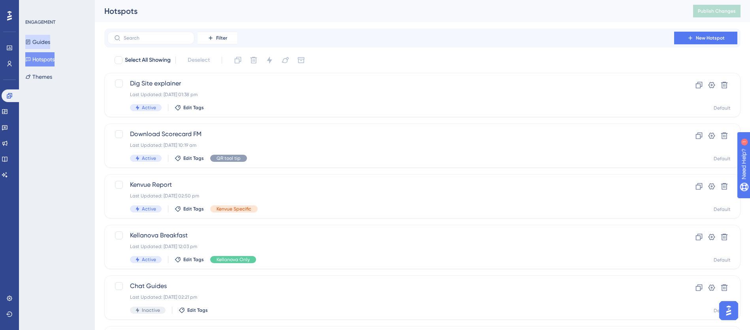
click at [45, 44] on button "Guides" at bounding box center [37, 42] width 25 height 14
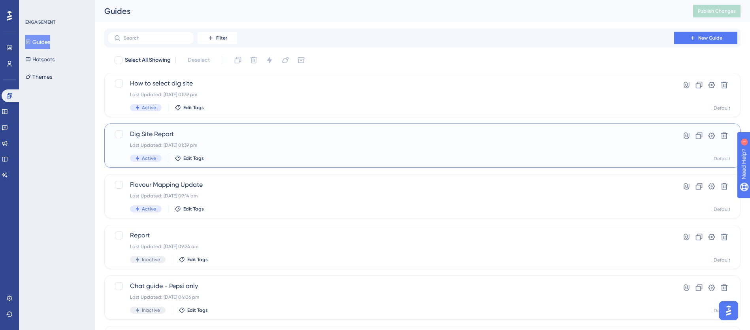
click at [215, 137] on span "Dig Site Report" at bounding box center [391, 133] width 522 height 9
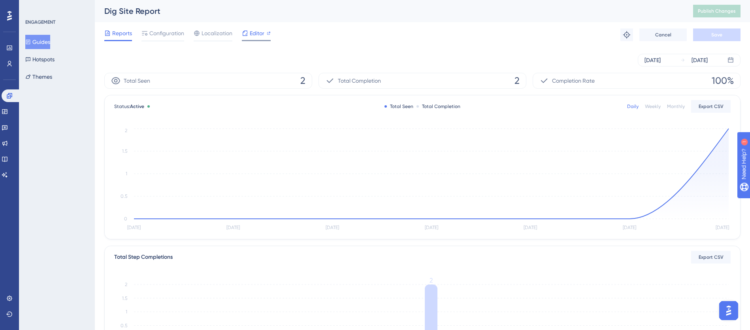
click at [255, 35] on span "Editor" at bounding box center [257, 32] width 15 height 9
click at [727, 13] on span "Publish Changes" at bounding box center [717, 11] width 38 height 6
click at [45, 44] on button "Guides" at bounding box center [37, 42] width 25 height 14
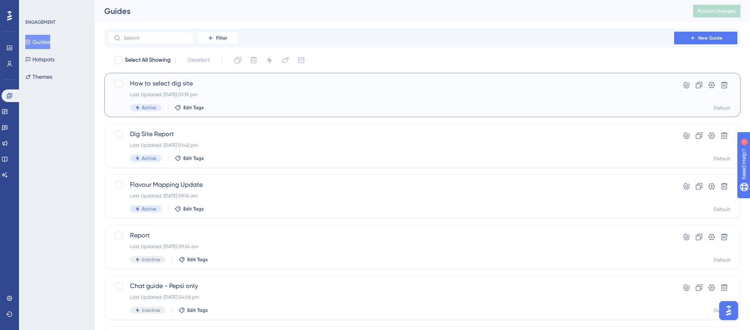
click at [190, 91] on div "Last Updated: 02 Sept 2025 01:39 pm" at bounding box center [391, 94] width 522 height 6
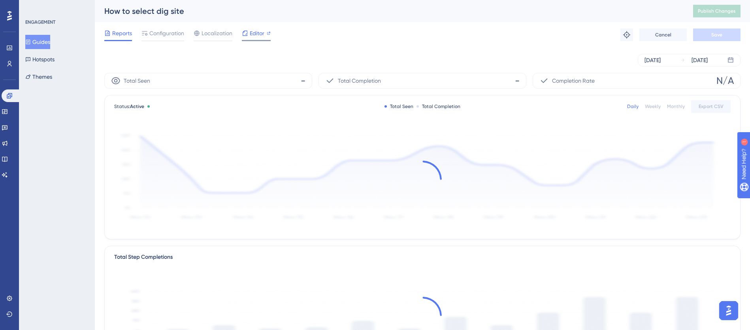
click at [250, 36] on span "Editor" at bounding box center [257, 32] width 15 height 9
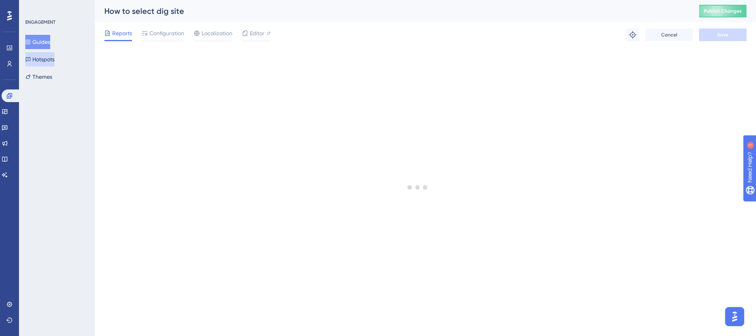
click at [40, 62] on button "Hotspots" at bounding box center [39, 59] width 29 height 14
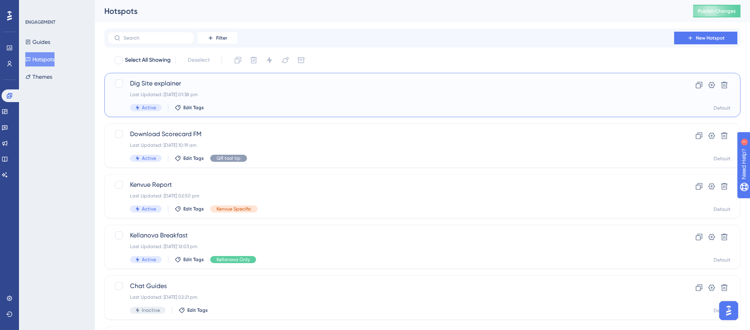
click at [194, 87] on span "Dig Site explainer" at bounding box center [391, 83] width 522 height 9
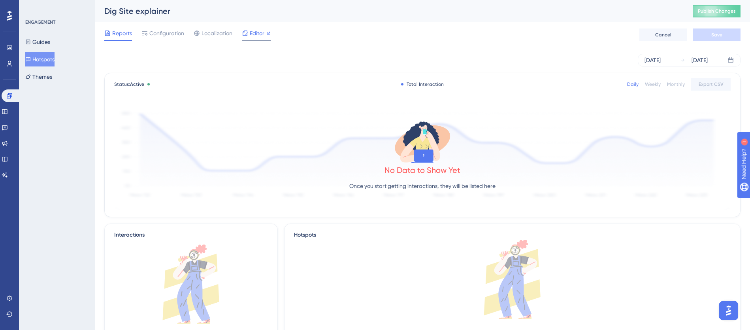
click at [254, 36] on span "Editor" at bounding box center [257, 32] width 15 height 9
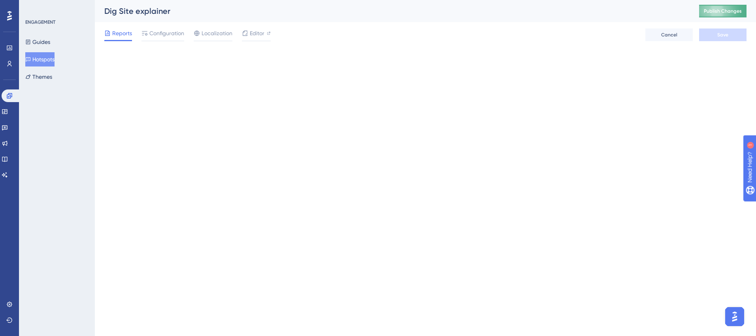
click at [728, 12] on span "Publish Changes" at bounding box center [723, 11] width 38 height 6
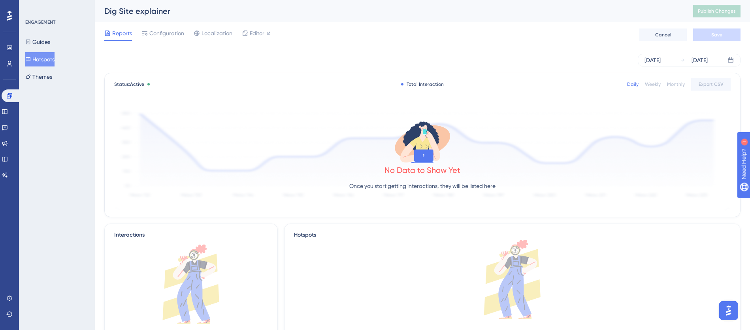
click at [49, 58] on button "Hotspots" at bounding box center [39, 59] width 29 height 14
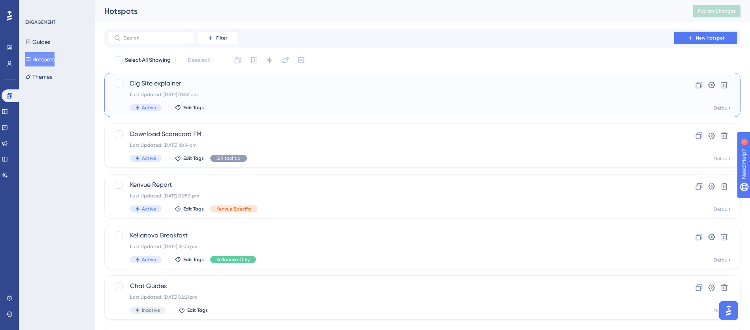
click at [476, 93] on div "Last Updated: 02 Sept 2025 01:52 pm" at bounding box center [391, 94] width 522 height 6
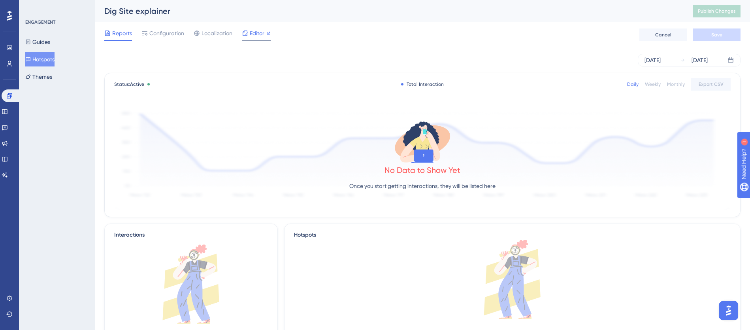
click at [248, 32] on div "Editor" at bounding box center [256, 32] width 29 height 9
click at [42, 46] on button "Guides" at bounding box center [37, 42] width 25 height 14
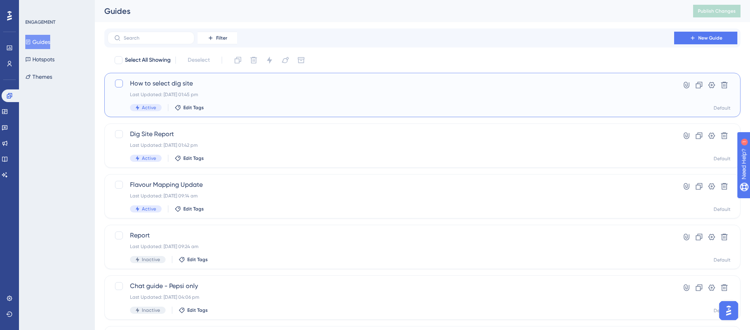
click at [117, 82] on div at bounding box center [119, 83] width 8 height 8
checkbox input "true"
click at [117, 135] on div at bounding box center [119, 134] width 8 height 8
checkbox input "true"
click at [269, 60] on icon at bounding box center [270, 60] width 8 height 8
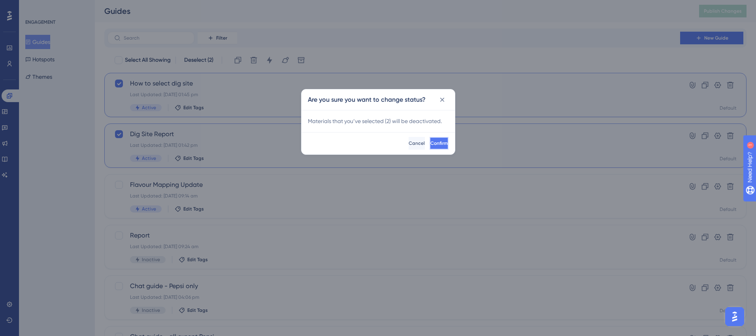
click at [430, 142] on button "Confirm" at bounding box center [439, 143] width 19 height 13
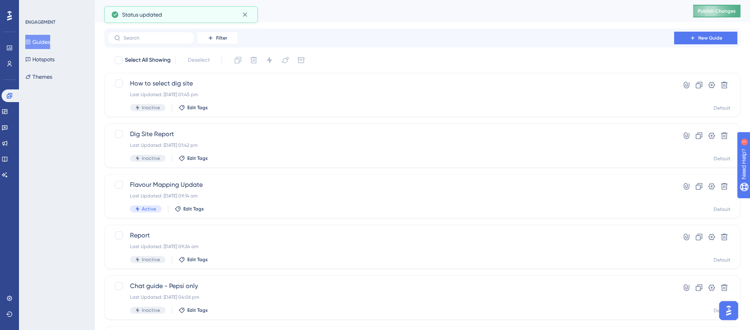
click at [728, 10] on span "Publish Changes" at bounding box center [717, 11] width 38 height 6
click at [43, 59] on button "Hotspots" at bounding box center [39, 59] width 29 height 14
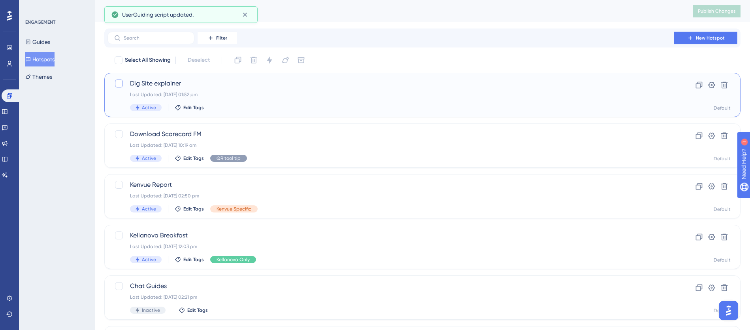
click at [119, 82] on div at bounding box center [119, 83] width 8 height 8
checkbox input "true"
click at [272, 58] on icon at bounding box center [270, 60] width 8 height 8
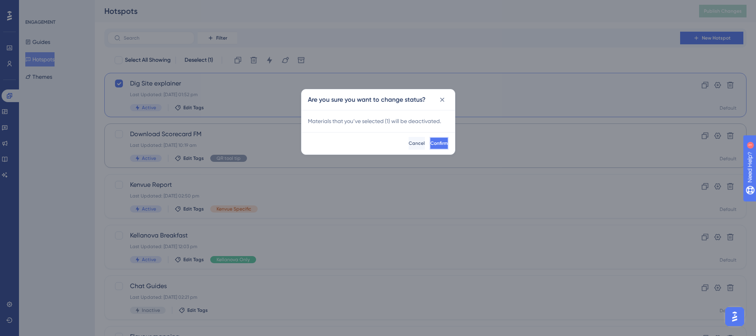
drag, startPoint x: 430, startPoint y: 147, endPoint x: 426, endPoint y: 144, distance: 5.1
click at [430, 147] on button "Confirm" at bounding box center [439, 143] width 19 height 13
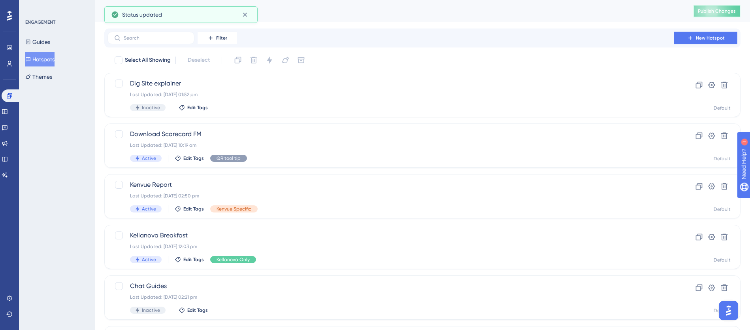
click at [705, 13] on span "Publish Changes" at bounding box center [717, 11] width 38 height 6
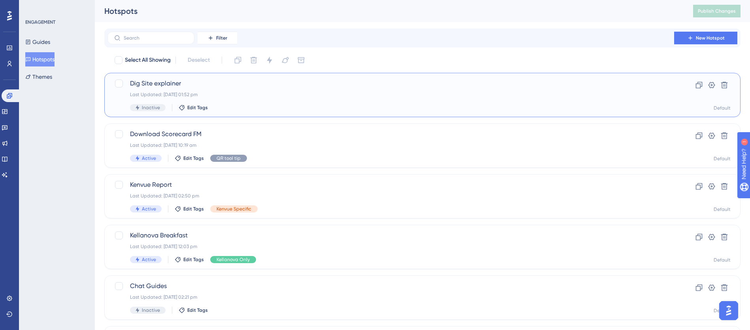
click at [379, 93] on div "Last Updated: 02 Sept 2025 01:52 pm" at bounding box center [391, 94] width 522 height 6
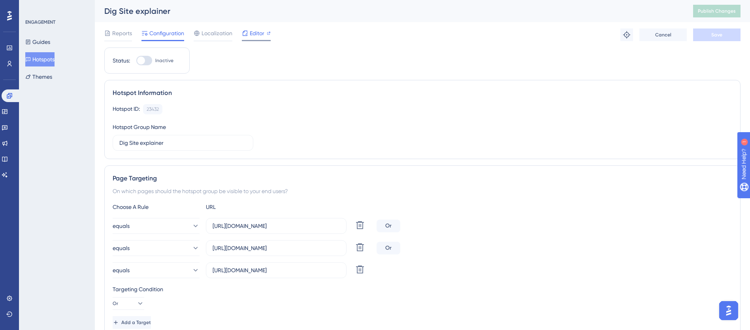
click at [257, 34] on span "Editor" at bounding box center [257, 32] width 15 height 9
click at [250, 39] on div "Editor" at bounding box center [256, 34] width 29 height 13
click at [32, 45] on button "Guides" at bounding box center [37, 42] width 25 height 14
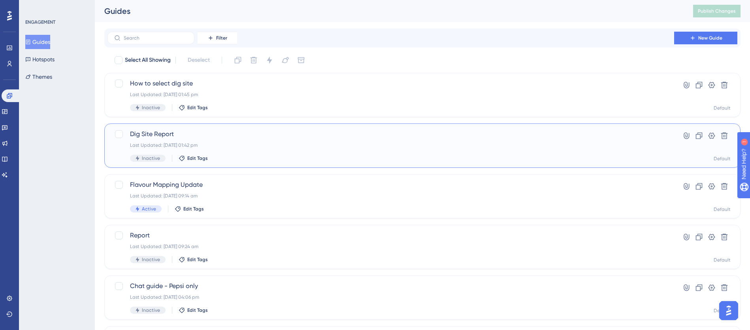
click at [195, 135] on span "Dig Site Report" at bounding box center [391, 133] width 522 height 9
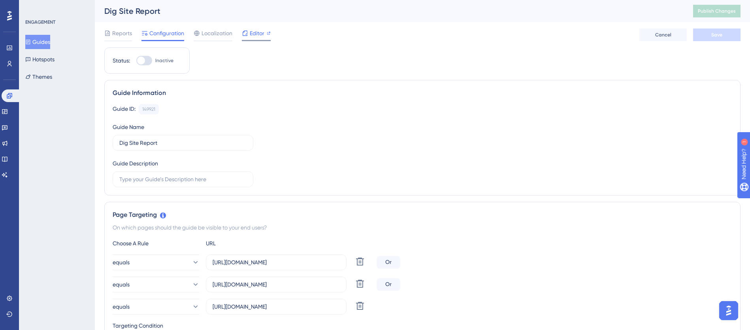
click at [255, 35] on span "Editor" at bounding box center [257, 32] width 15 height 9
